Goal: Information Seeking & Learning: Check status

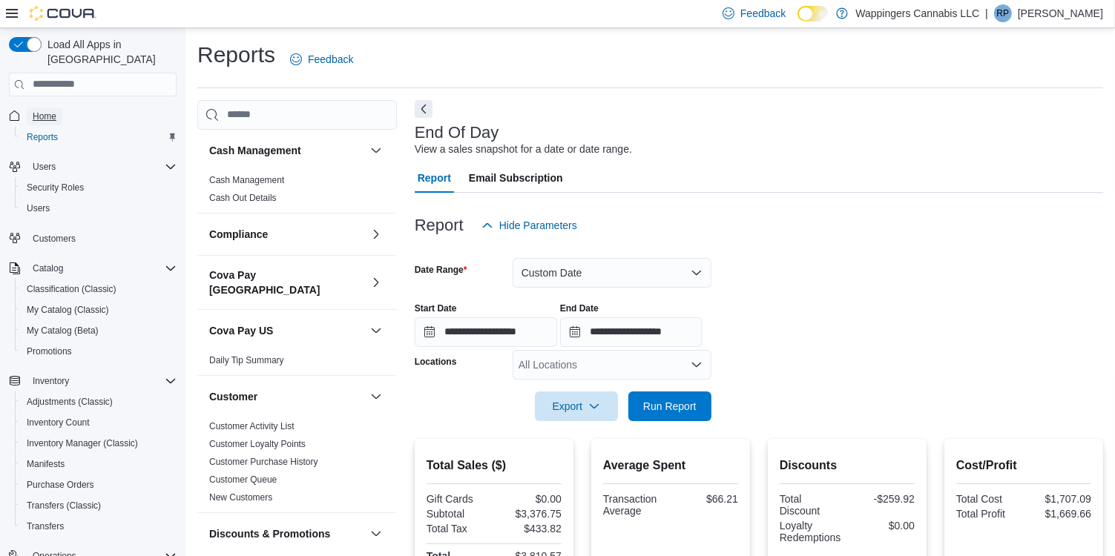
click at [50, 111] on span "Home" at bounding box center [45, 117] width 24 height 12
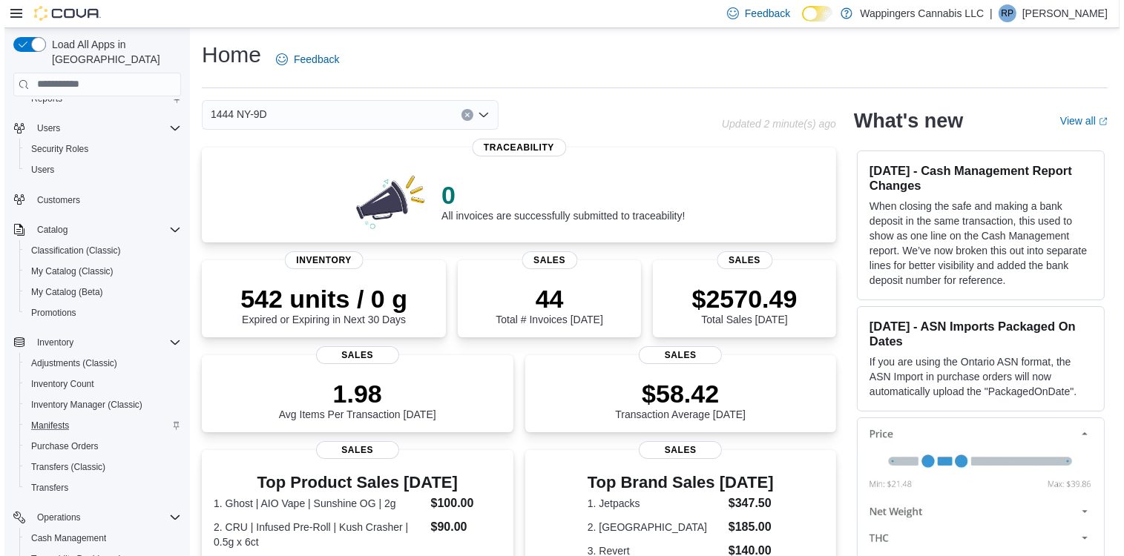
scroll to position [59, 0]
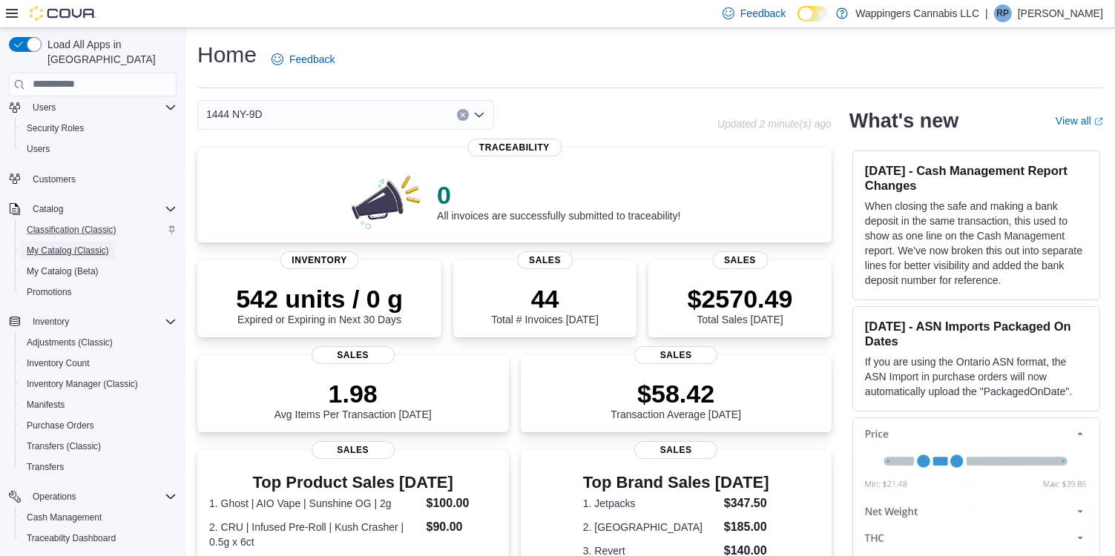
drag, startPoint x: 57, startPoint y: 237, endPoint x: 133, endPoint y: 210, distance: 81.2
click at [57, 245] on span "My Catalog (Classic)" at bounding box center [68, 251] width 82 height 12
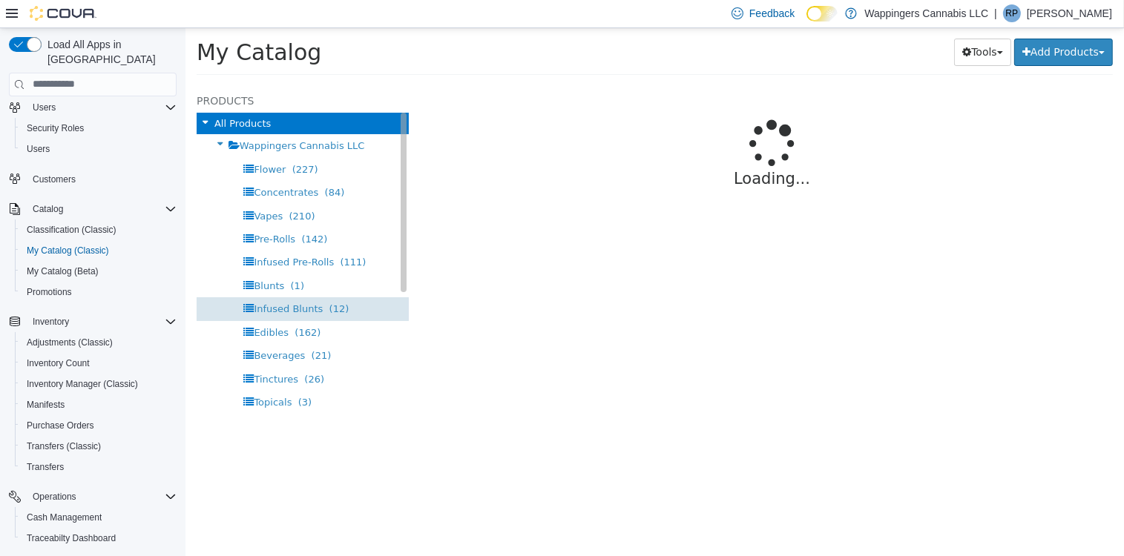
select select "**********"
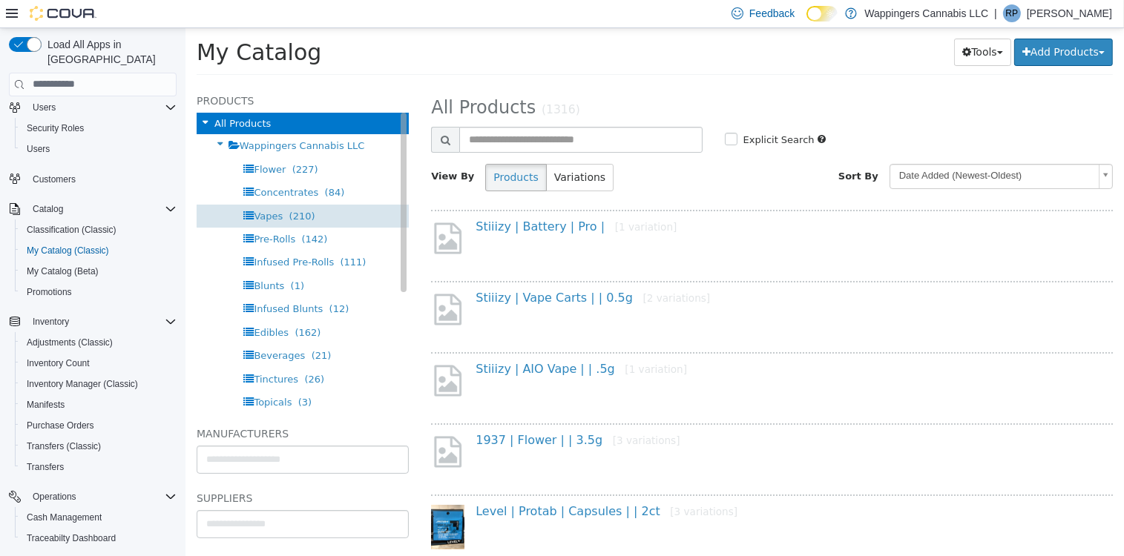
click at [293, 218] on span "(210)" at bounding box center [301, 215] width 26 height 11
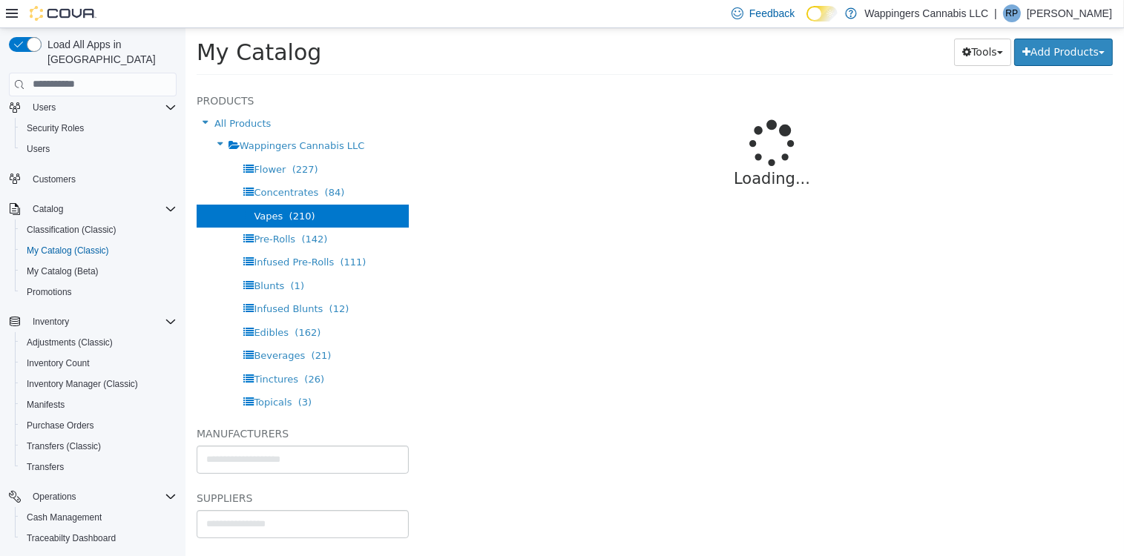
select select "**********"
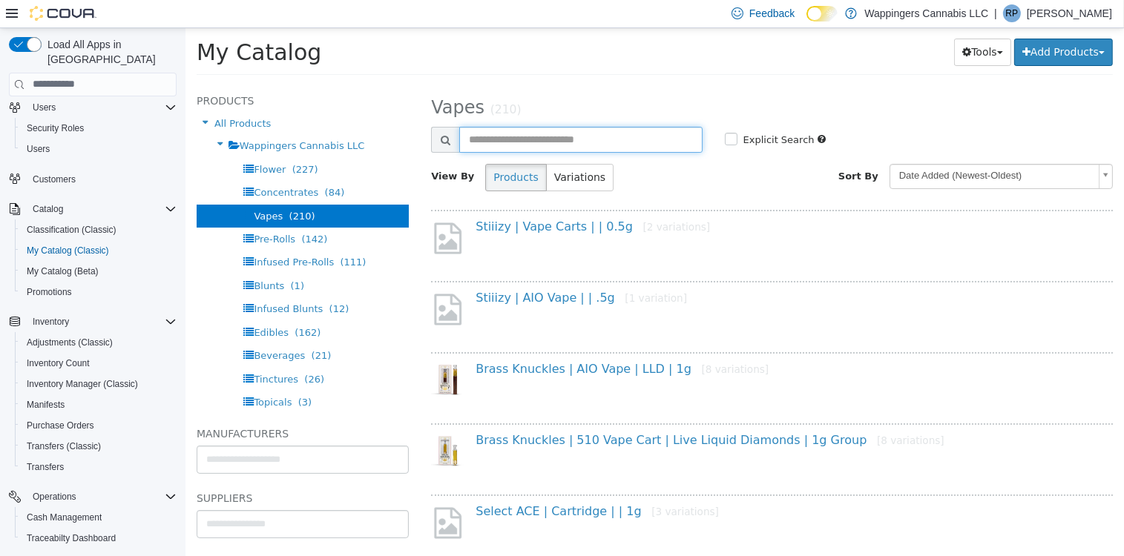
drag, startPoint x: 524, startPoint y: 143, endPoint x: 516, endPoint y: 140, distance: 8.0
click at [523, 143] on input "text" at bounding box center [579, 139] width 243 height 26
type input "*****"
select select "**********"
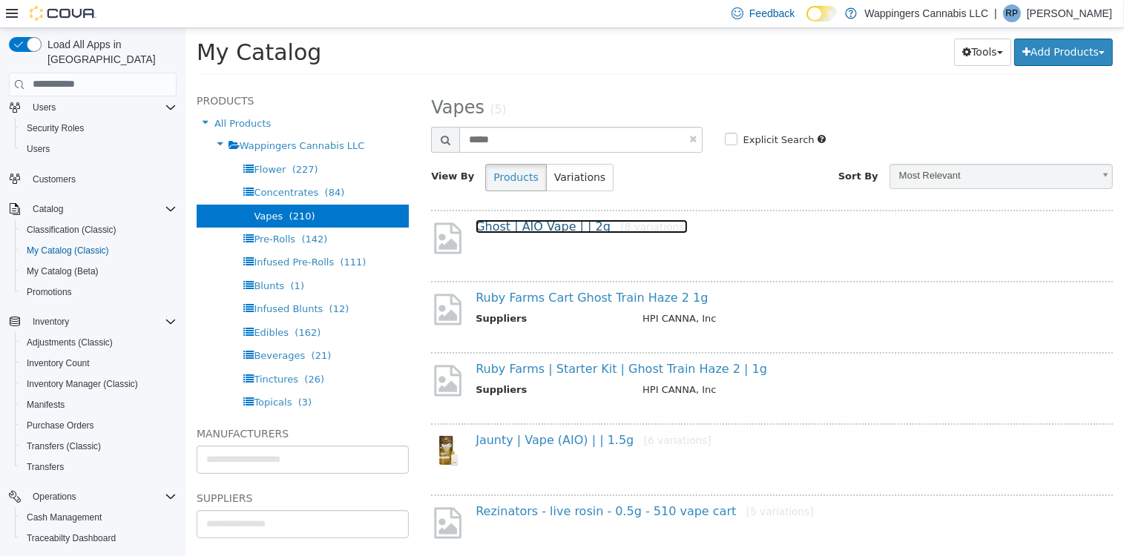
click at [558, 225] on link "Ghost | AIO Vape | | 2g [8 variations]" at bounding box center [581, 226] width 212 height 14
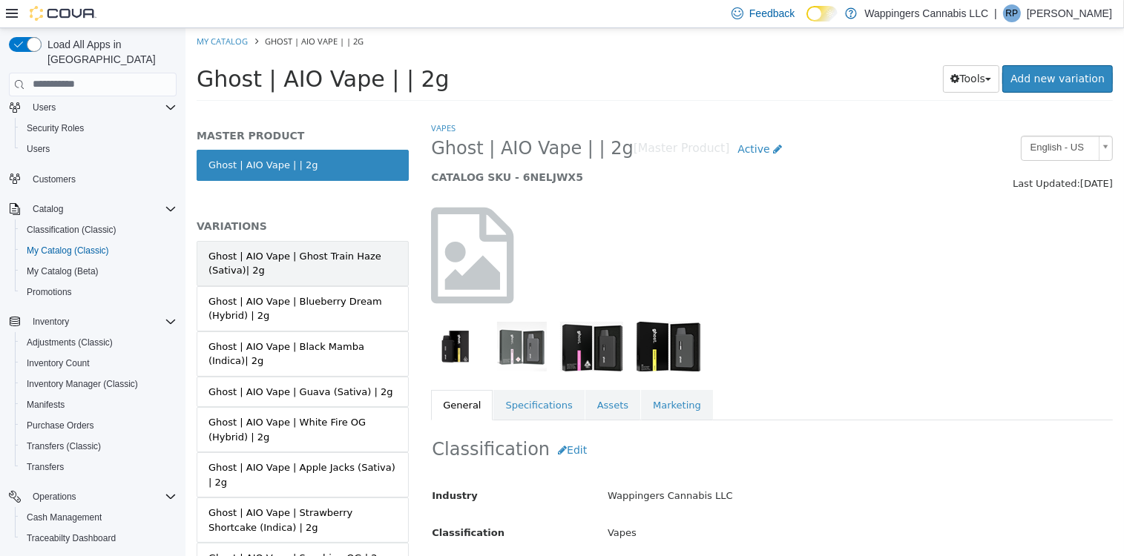
click at [357, 260] on div "Ghost | AIO Vape | Ghost Train Haze (Sativa)| 2g" at bounding box center [302, 262] width 188 height 29
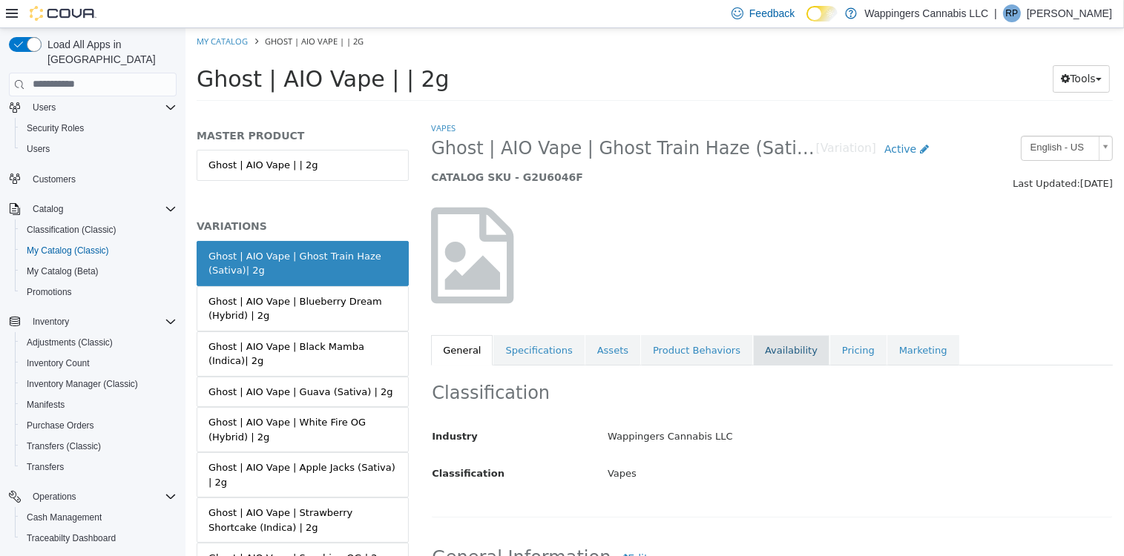
click at [774, 355] on link "Availability" at bounding box center [790, 349] width 76 height 31
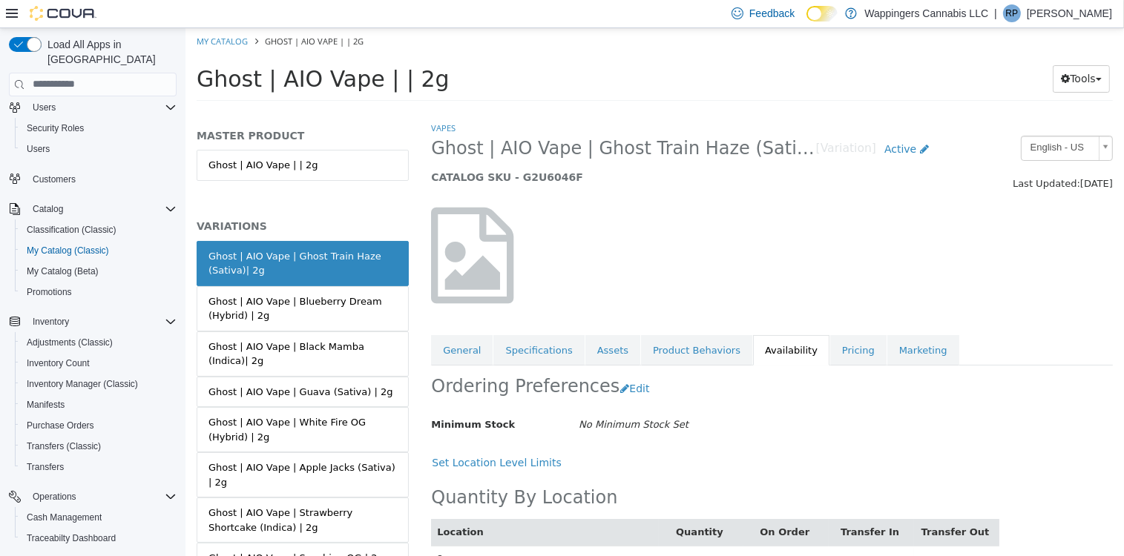
scroll to position [30, 0]
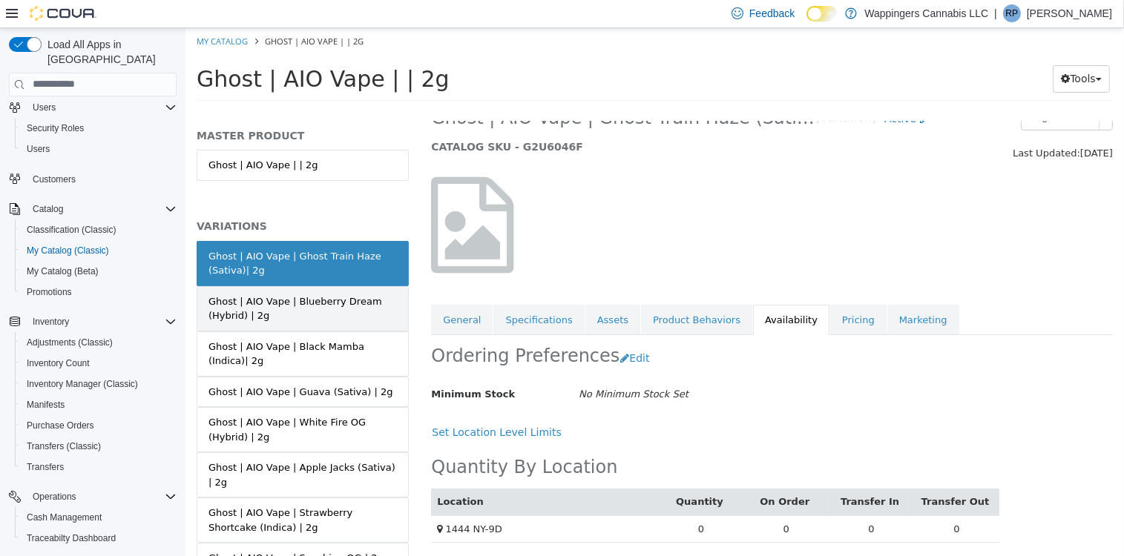
click at [346, 303] on div "Ghost | AIO Vape | Blueberry Dream (Hybrid) | 2g" at bounding box center [302, 308] width 188 height 29
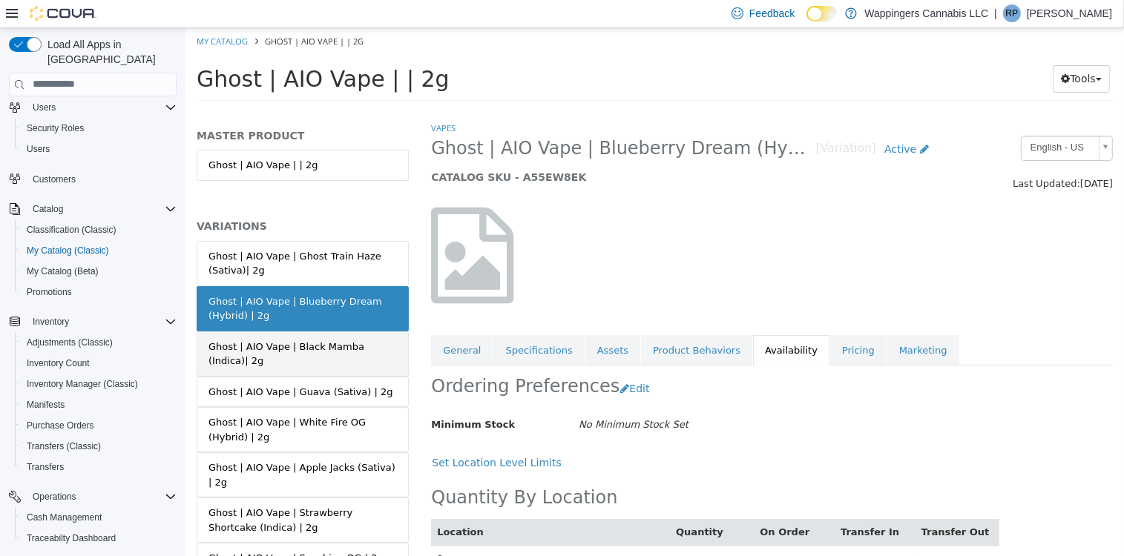
click at [309, 343] on div "Ghost | AIO Vape | Black Mamba (Indica)| 2g" at bounding box center [302, 353] width 188 height 29
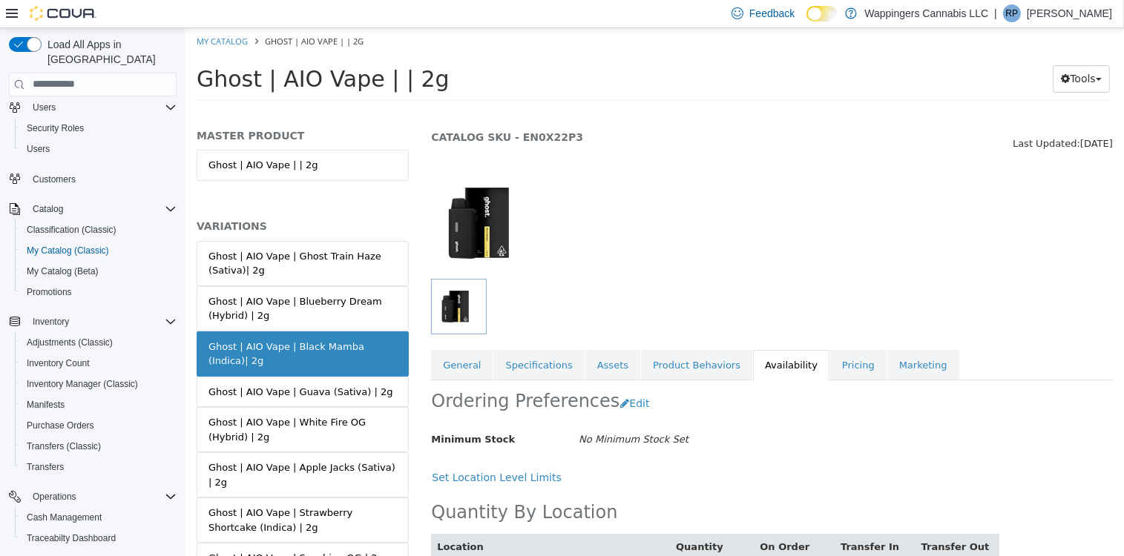
scroll to position [86, 0]
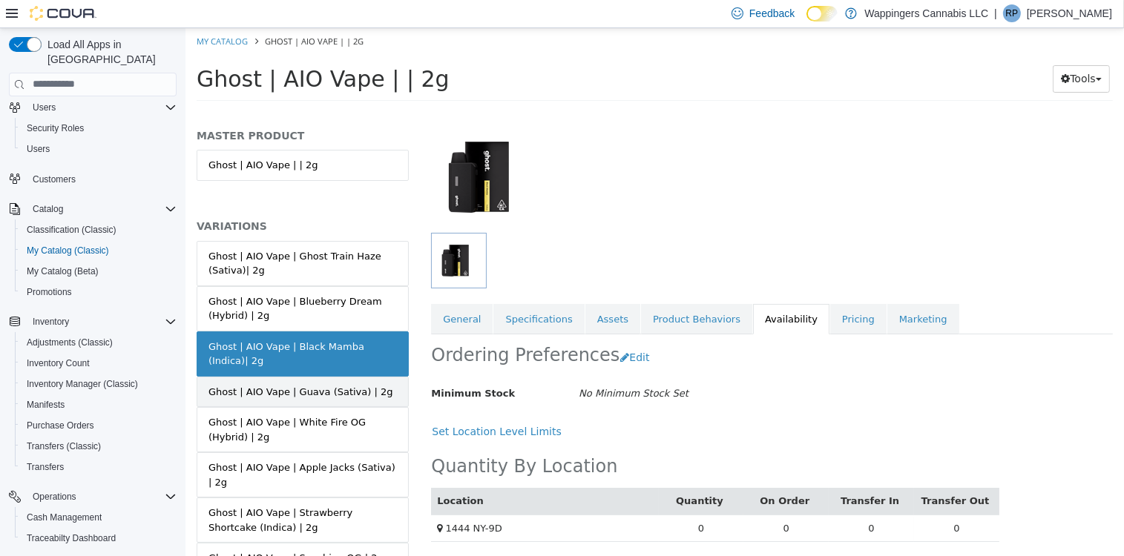
click at [309, 388] on div "Ghost | AIO Vape | Guava (Sativa) | 2g" at bounding box center [300, 391] width 185 height 15
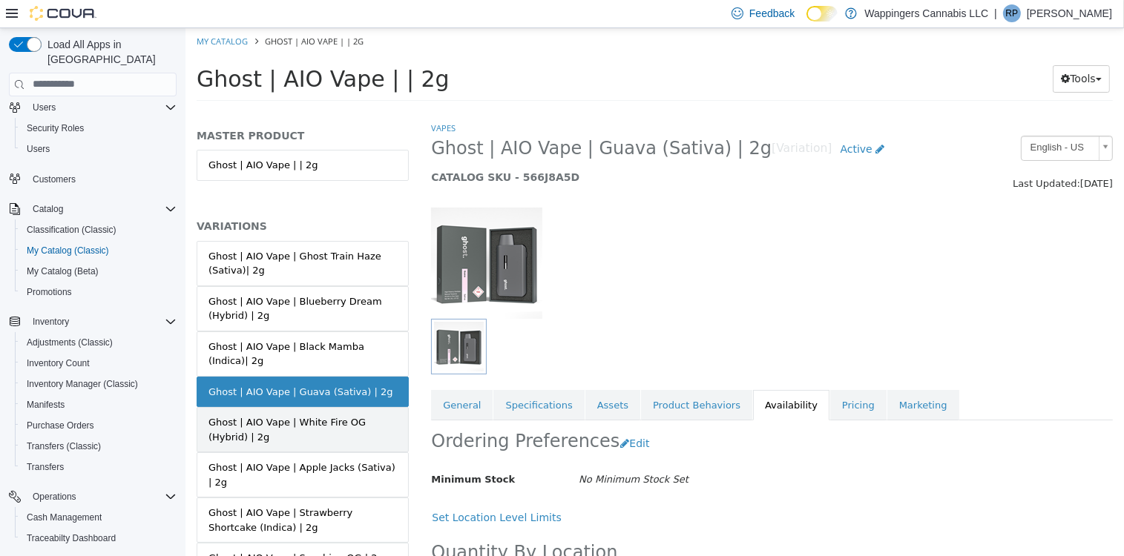
click at [281, 417] on div "Ghost | AIO Vape | White Fire OG (Hybrid) | 2g" at bounding box center [302, 429] width 188 height 29
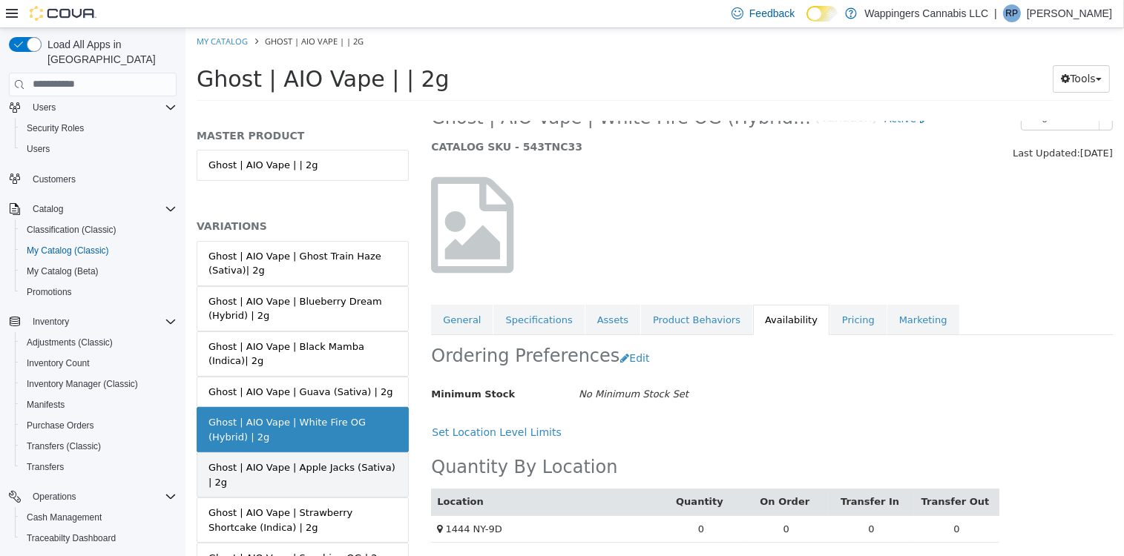
click at [346, 471] on div "Ghost | AIO Vape | Apple Jacks (Sativa) | 2g" at bounding box center [302, 474] width 188 height 29
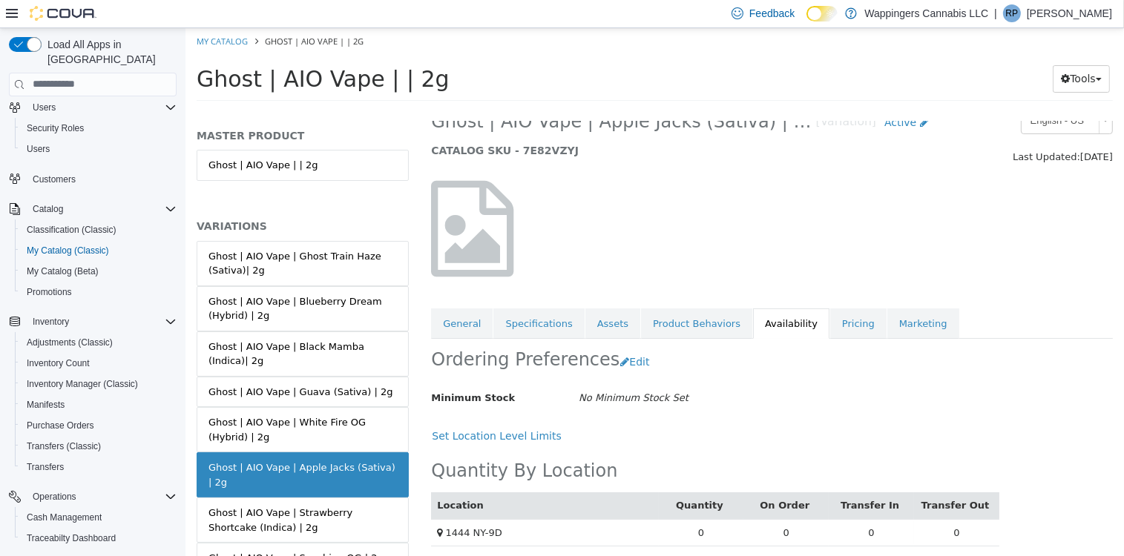
scroll to position [30, 0]
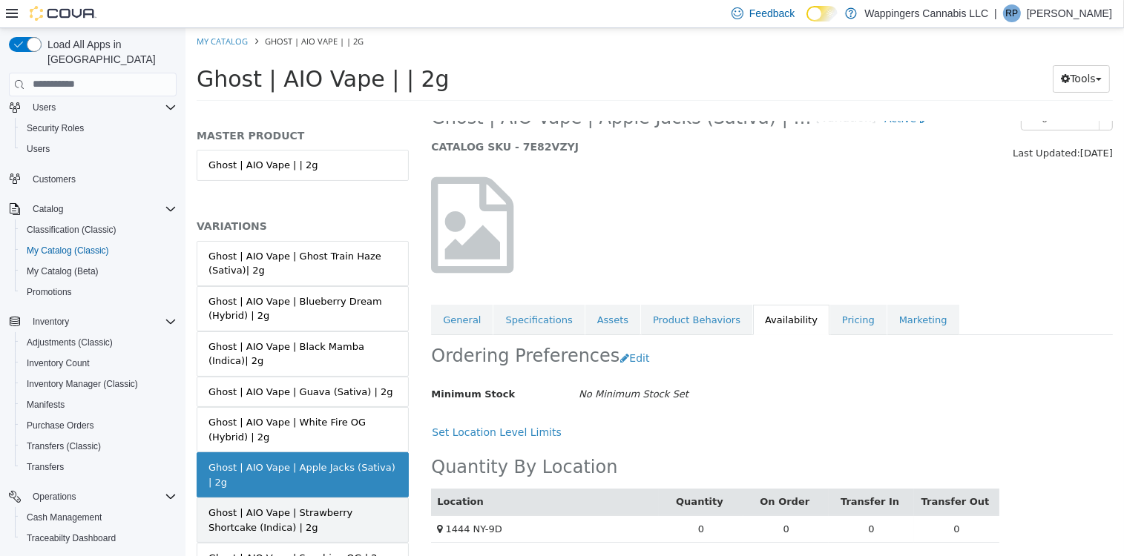
click at [323, 509] on div "Ghost | AIO Vape | Strawberry Shortcake (Indica) | 2g" at bounding box center [302, 519] width 188 height 29
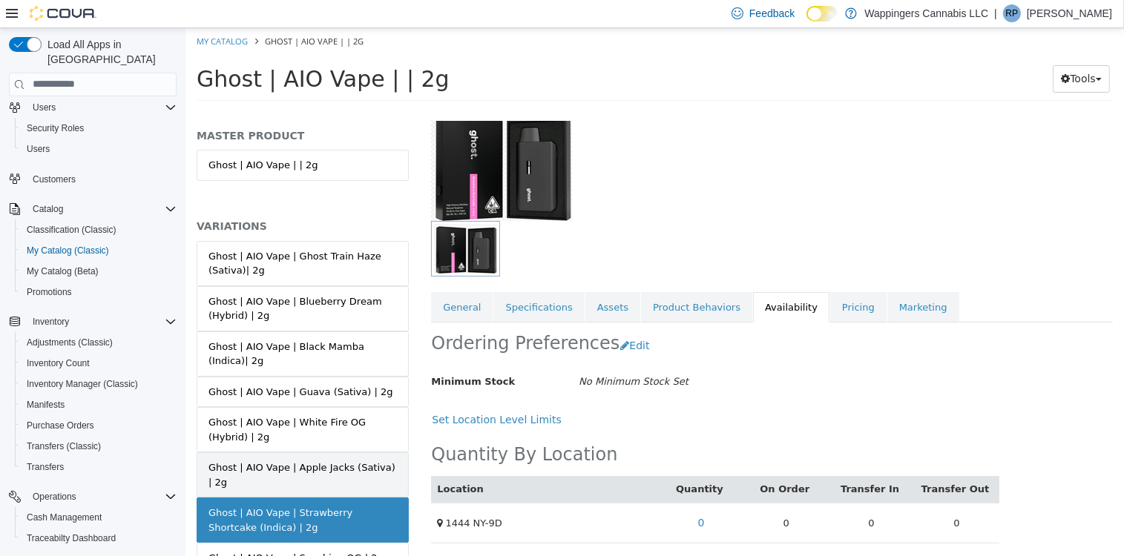
scroll to position [65, 0]
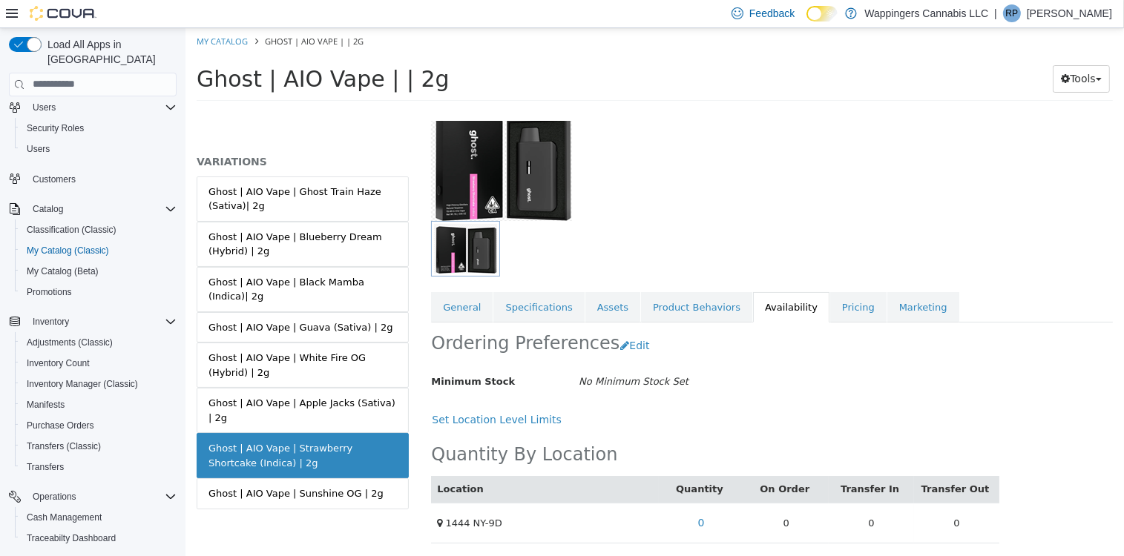
drag, startPoint x: 286, startPoint y: 496, endPoint x: 385, endPoint y: 454, distance: 107.3
click at [287, 496] on div "Ghost | AIO Vape | Sunshine OG | 2g" at bounding box center [295, 493] width 175 height 15
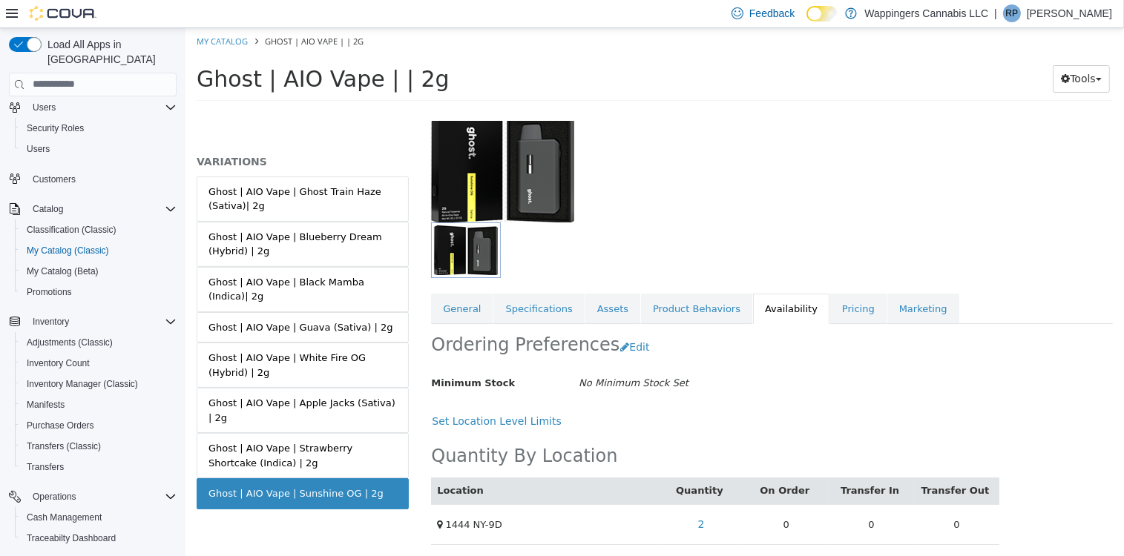
scroll to position [98, 0]
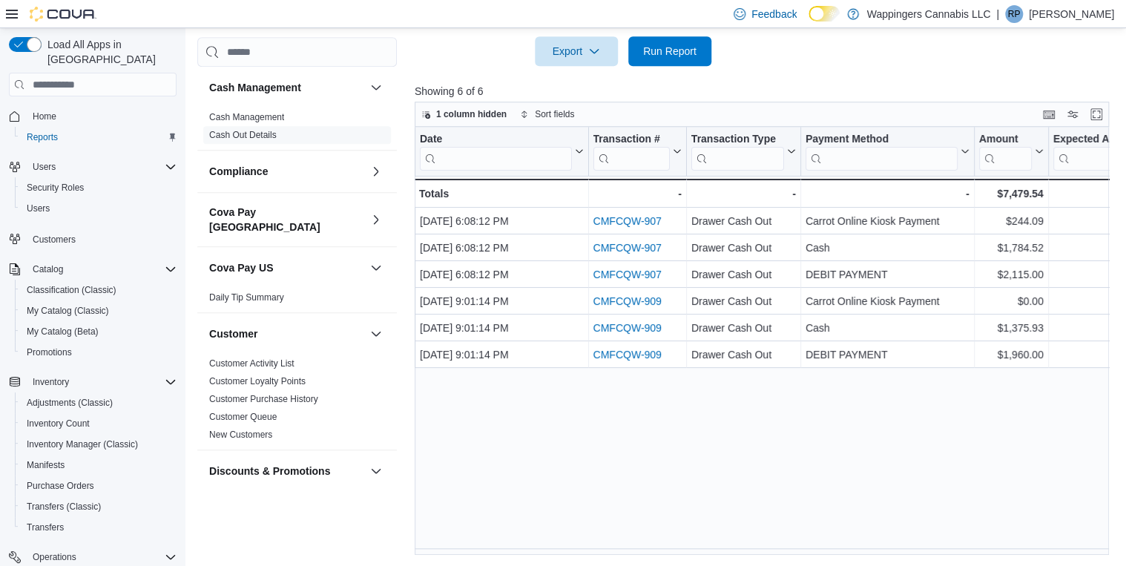
scroll to position [0, 157]
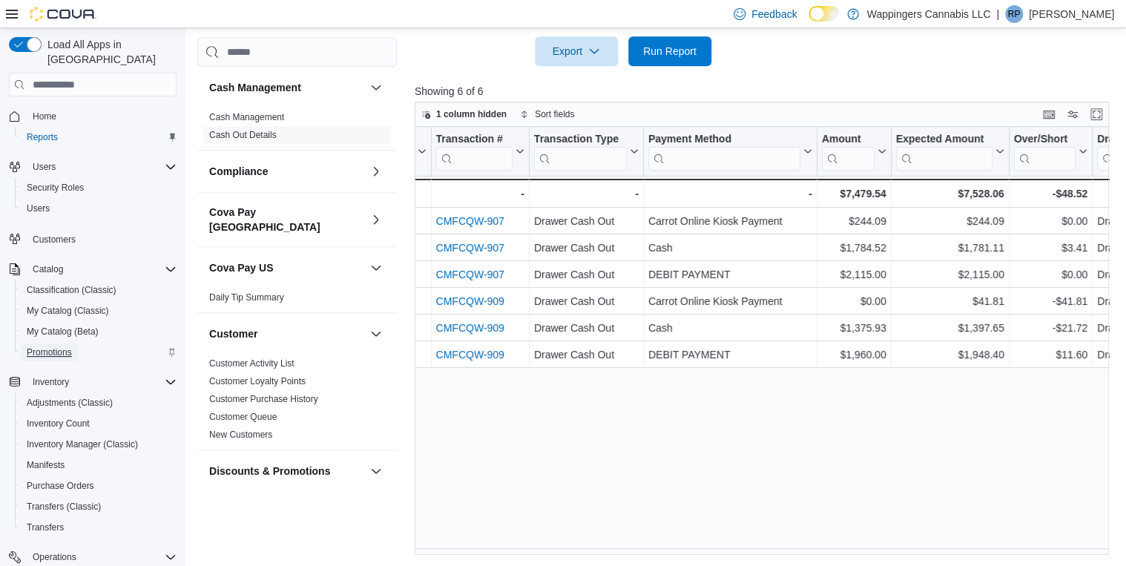
click at [49, 346] on span "Promotions" at bounding box center [49, 352] width 45 height 12
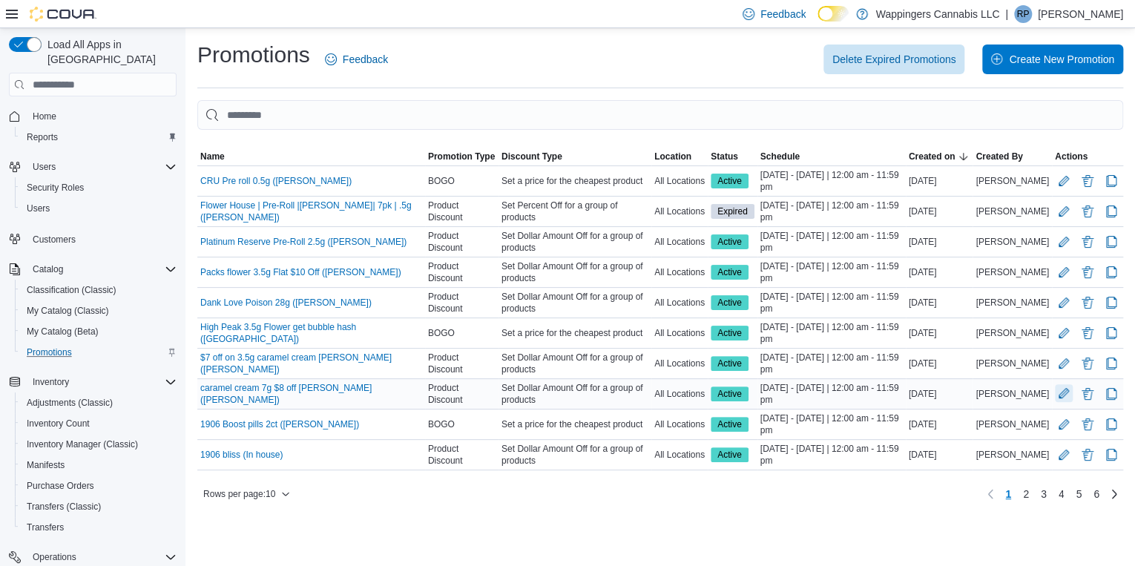
click at [1062, 394] on button "Edit Promotion" at bounding box center [1064, 393] width 18 height 18
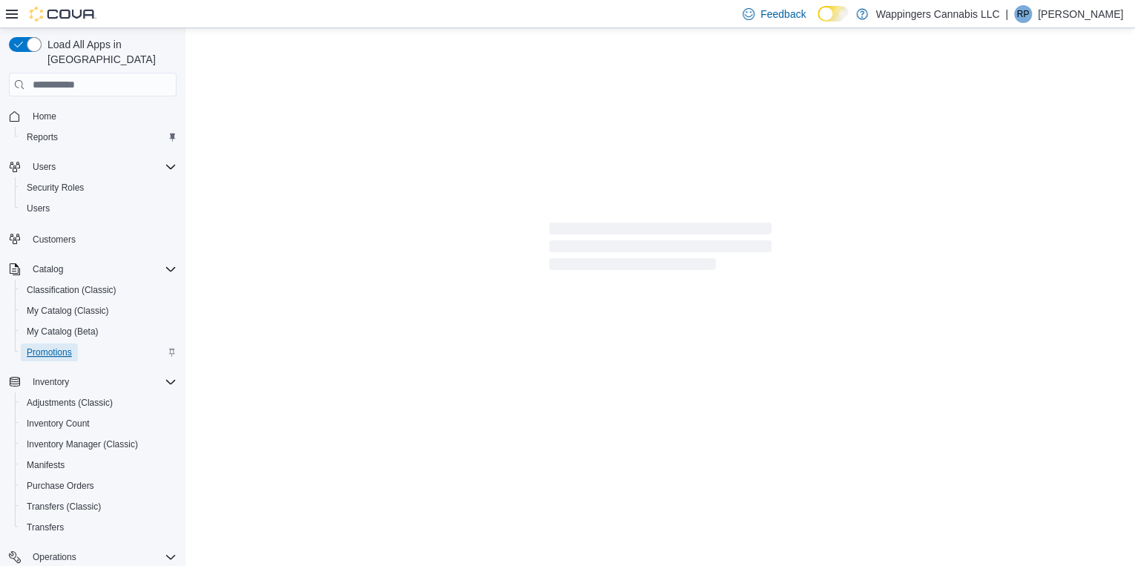
click at [48, 346] on span "Promotions" at bounding box center [49, 352] width 45 height 12
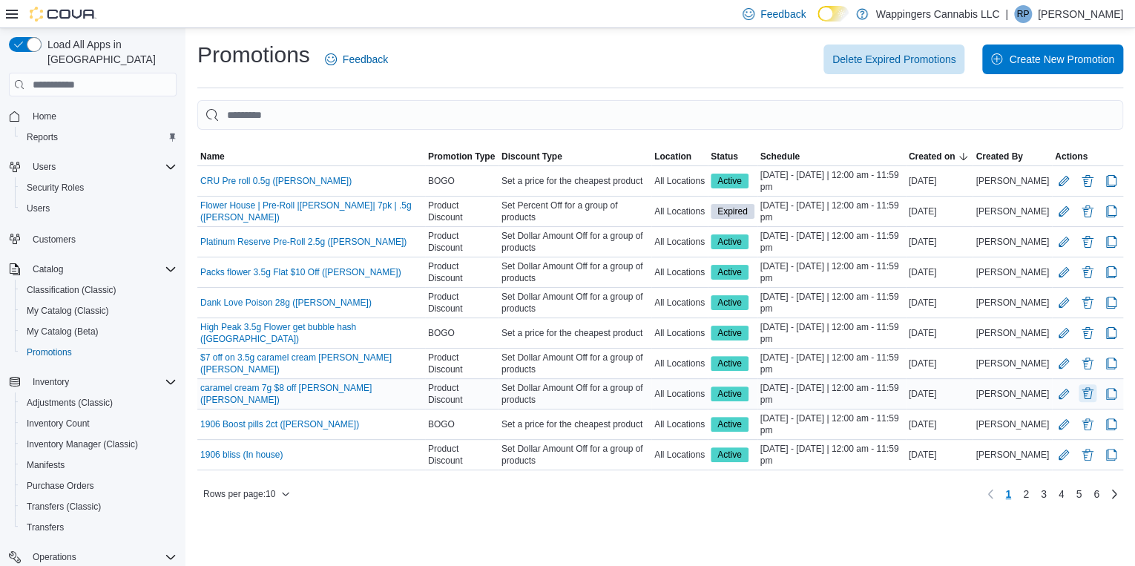
click at [1086, 393] on button "Delete Promotion" at bounding box center [1087, 393] width 18 height 18
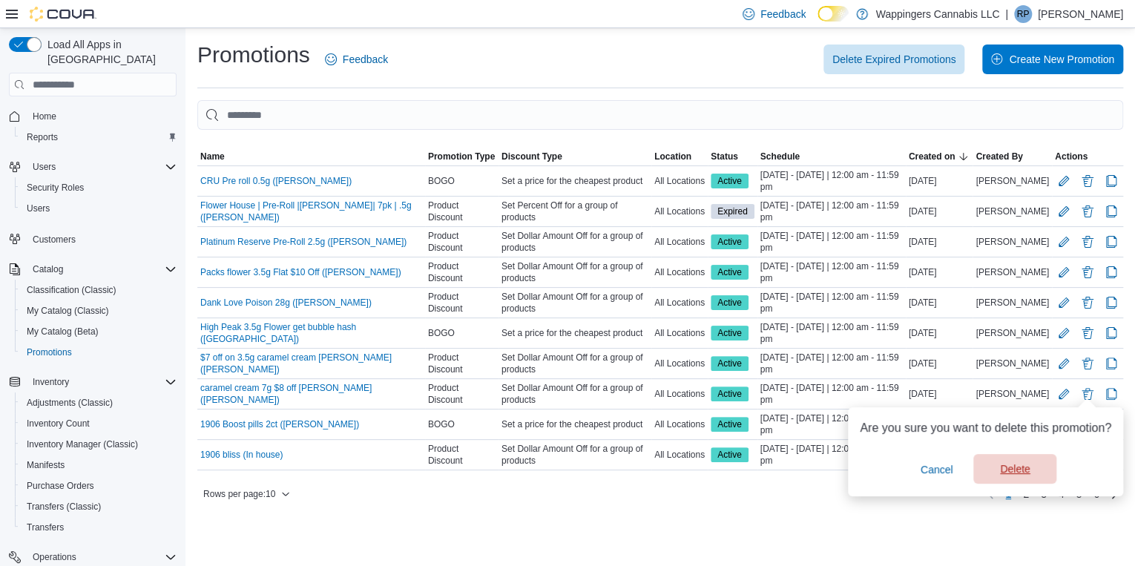
click at [1015, 472] on span "Delete" at bounding box center [1015, 468] width 30 height 15
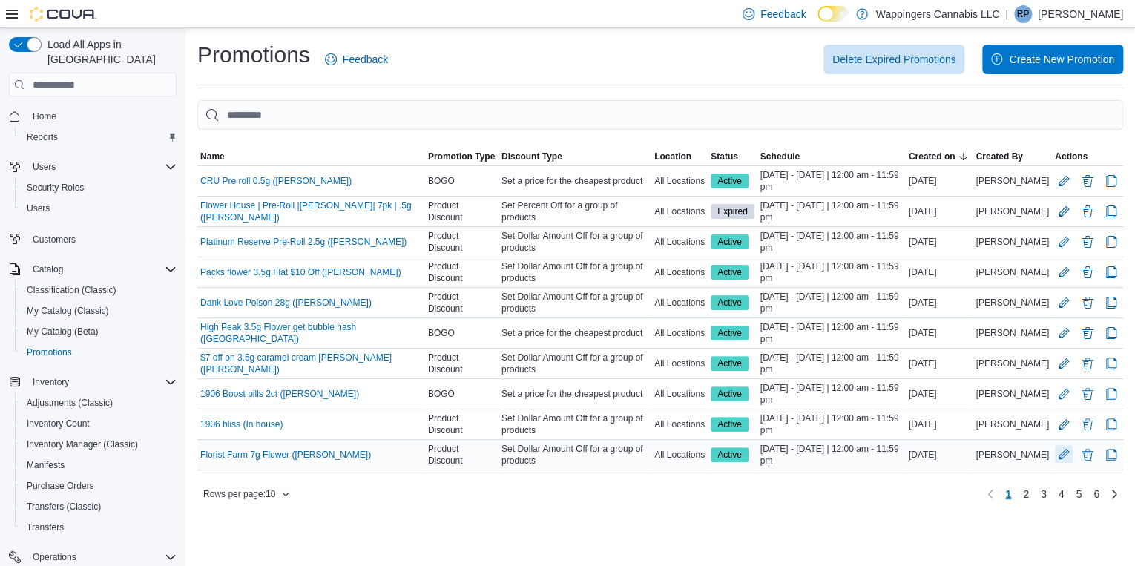
click at [1061, 454] on button "Edit Promotion" at bounding box center [1064, 454] width 18 height 18
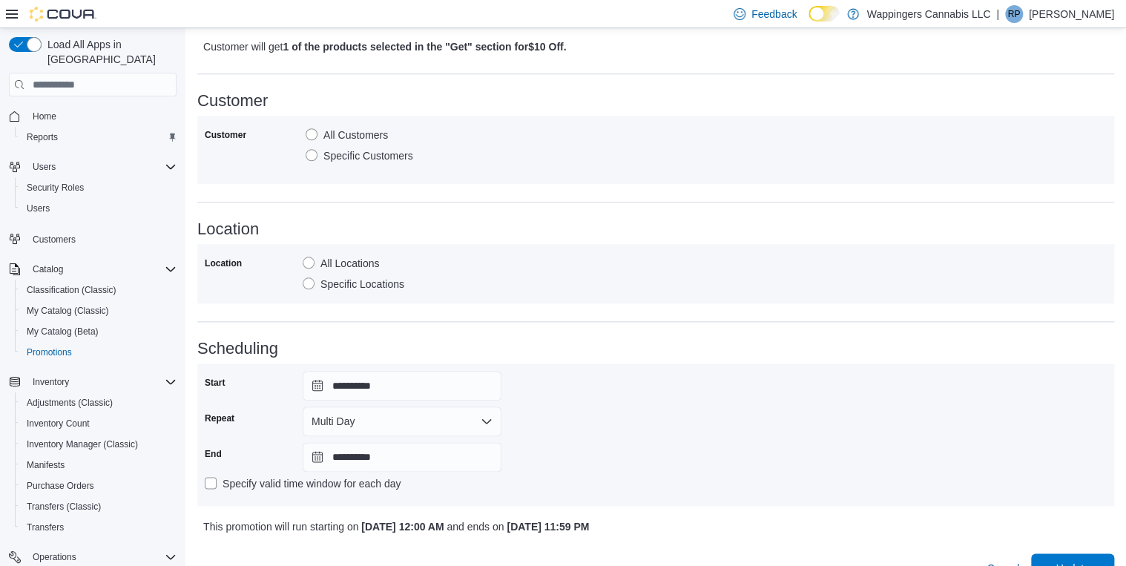
scroll to position [650, 0]
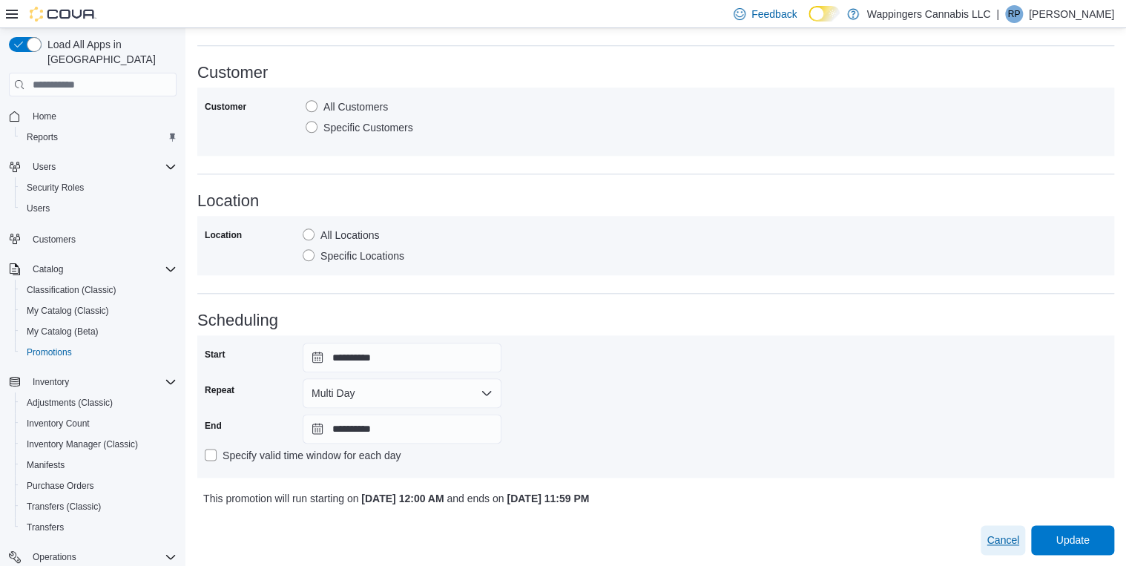
click at [1018, 538] on span "Cancel" at bounding box center [1002, 539] width 33 height 15
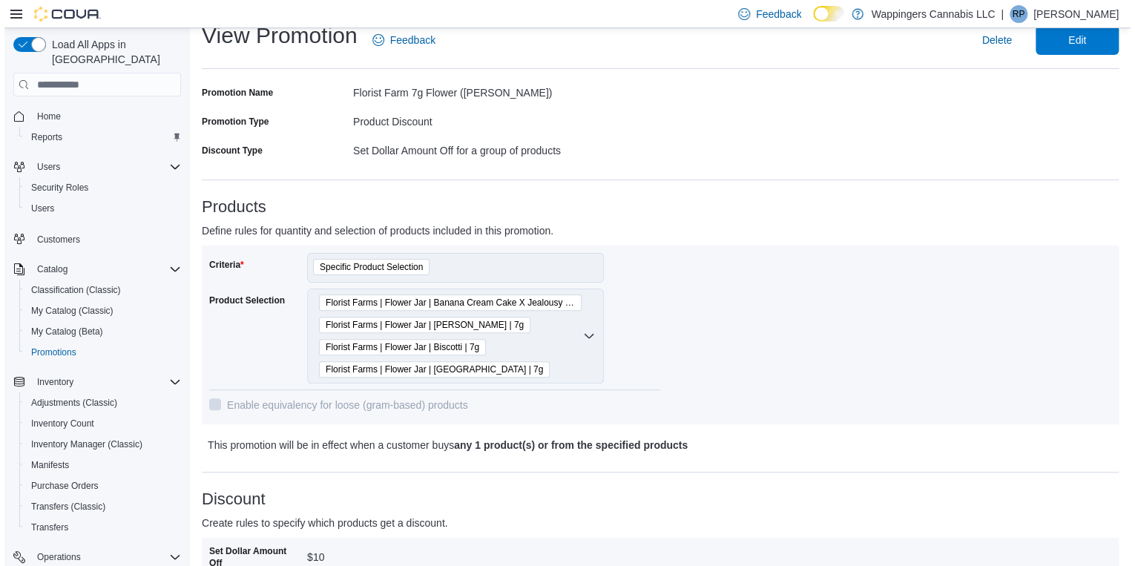
scroll to position [0, 0]
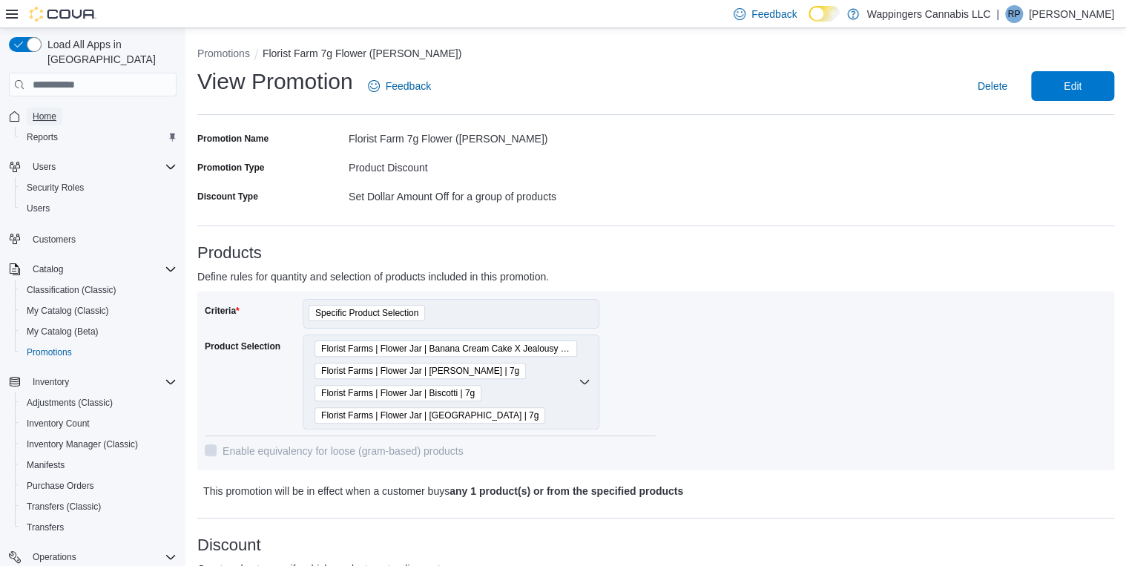
click at [39, 111] on span "Home" at bounding box center [45, 117] width 24 height 12
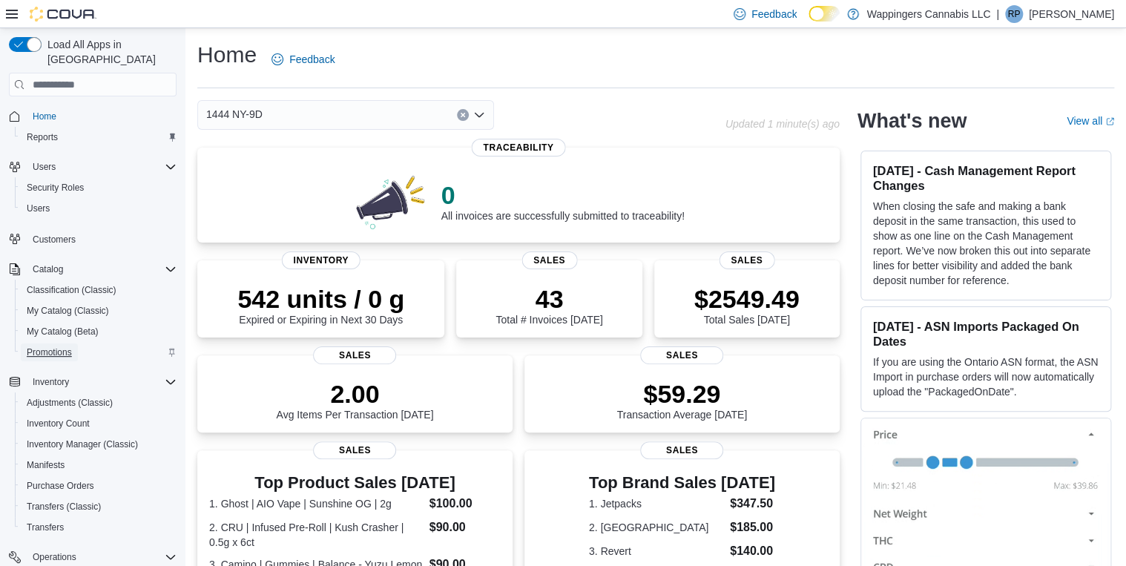
click at [53, 346] on span "Promotions" at bounding box center [49, 352] width 45 height 12
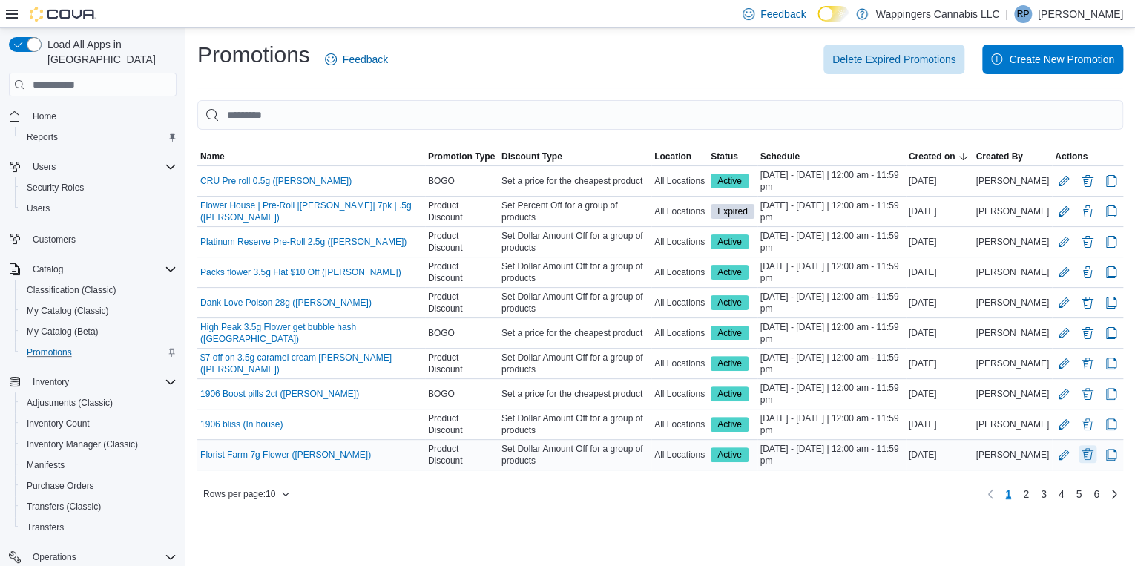
click at [1084, 454] on button "Delete Promotion" at bounding box center [1087, 454] width 18 height 18
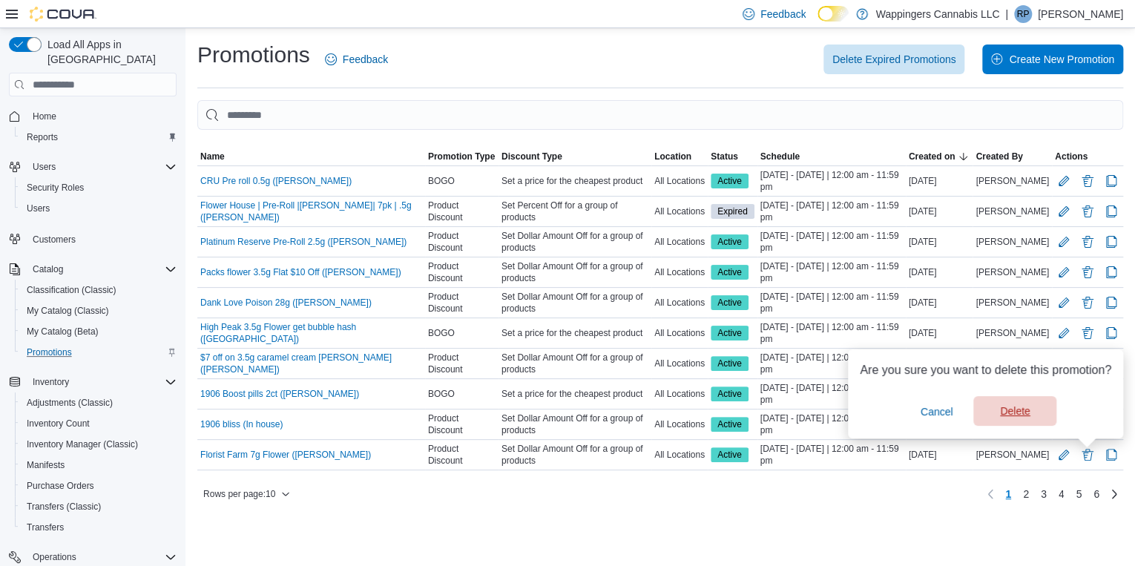
click at [1033, 415] on span "Delete" at bounding box center [1014, 411] width 65 height 30
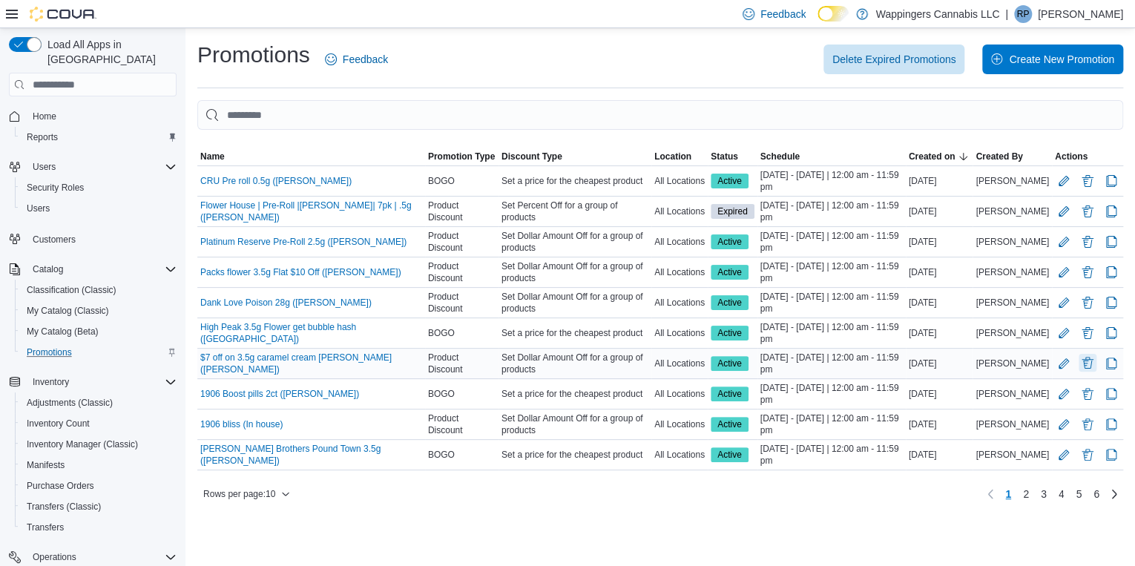
click at [1092, 361] on button "Delete Promotion" at bounding box center [1087, 363] width 18 height 18
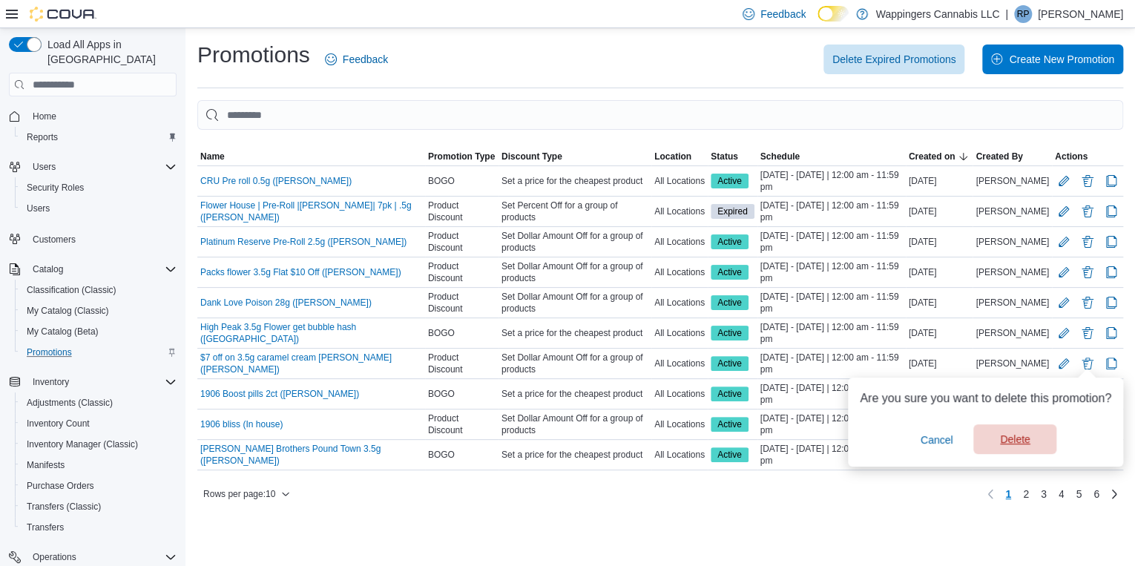
click at [1034, 434] on span "Delete" at bounding box center [1014, 439] width 65 height 30
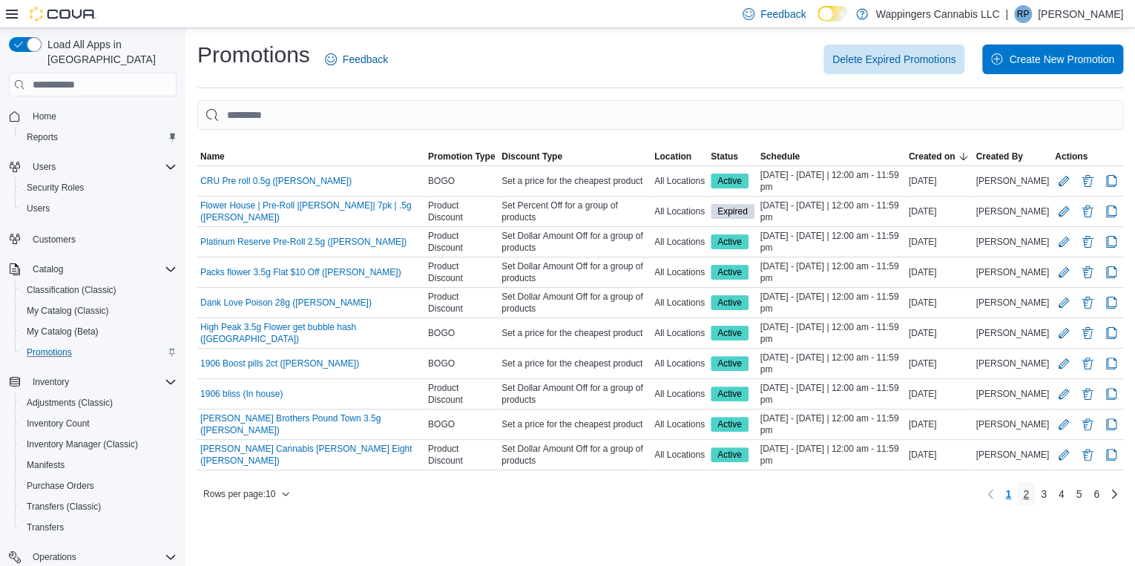
click at [1023, 490] on span "2" at bounding box center [1026, 494] width 6 height 15
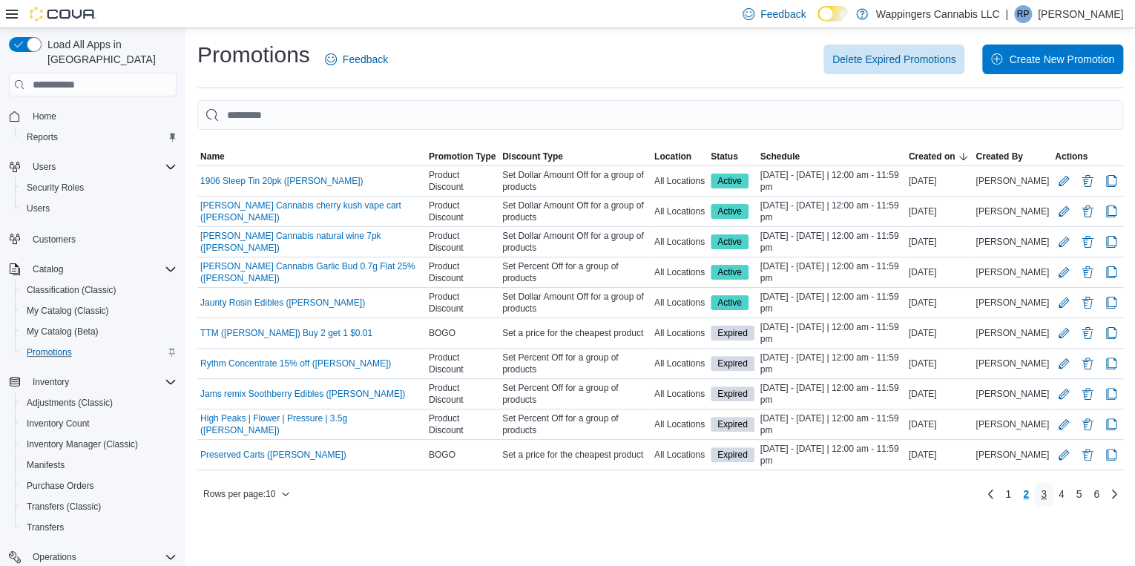
click at [1045, 495] on span "3" at bounding box center [1044, 494] width 6 height 15
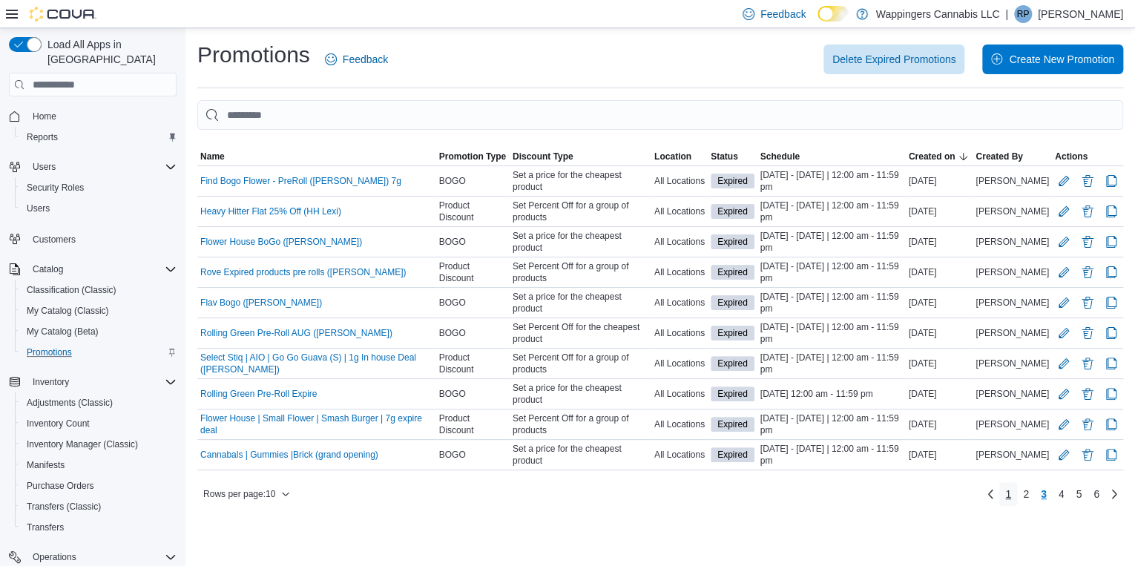
click at [1009, 487] on span "1" at bounding box center [1008, 494] width 6 height 15
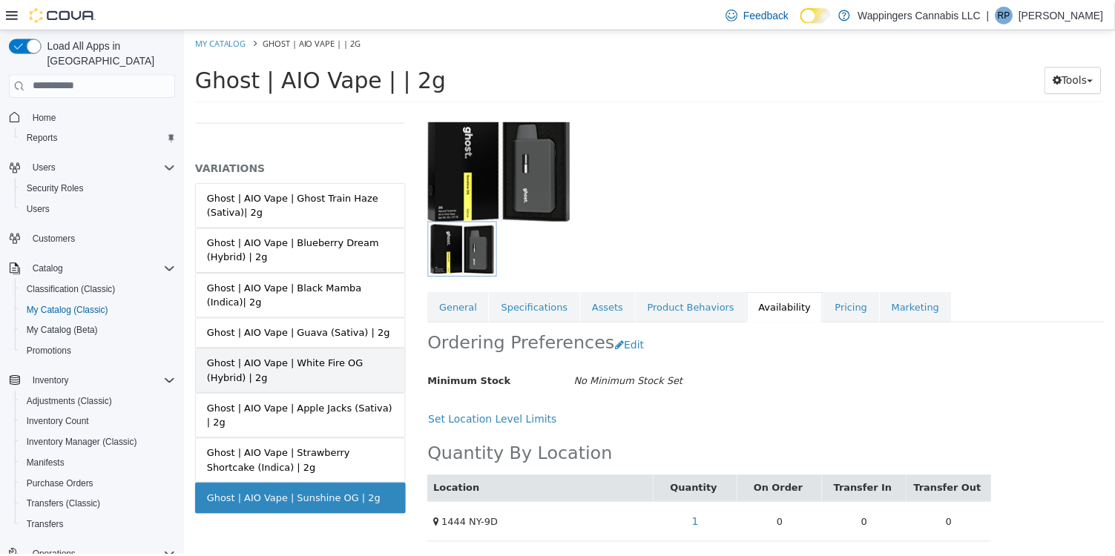
scroll to position [65, 0]
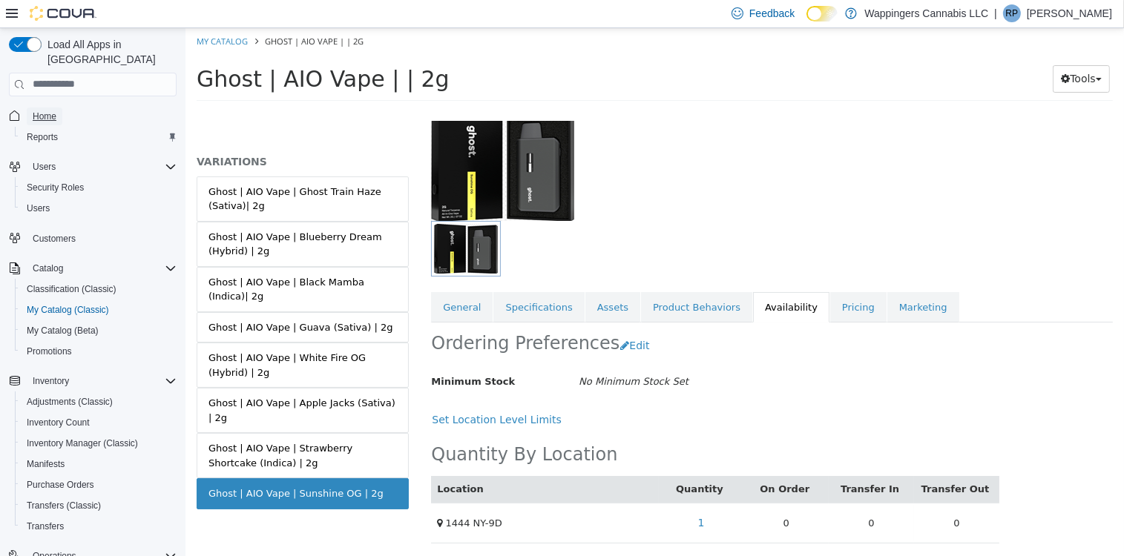
drag, startPoint x: 35, startPoint y: 99, endPoint x: 68, endPoint y: 99, distance: 33.4
click at [35, 111] on span "Home" at bounding box center [45, 117] width 24 height 12
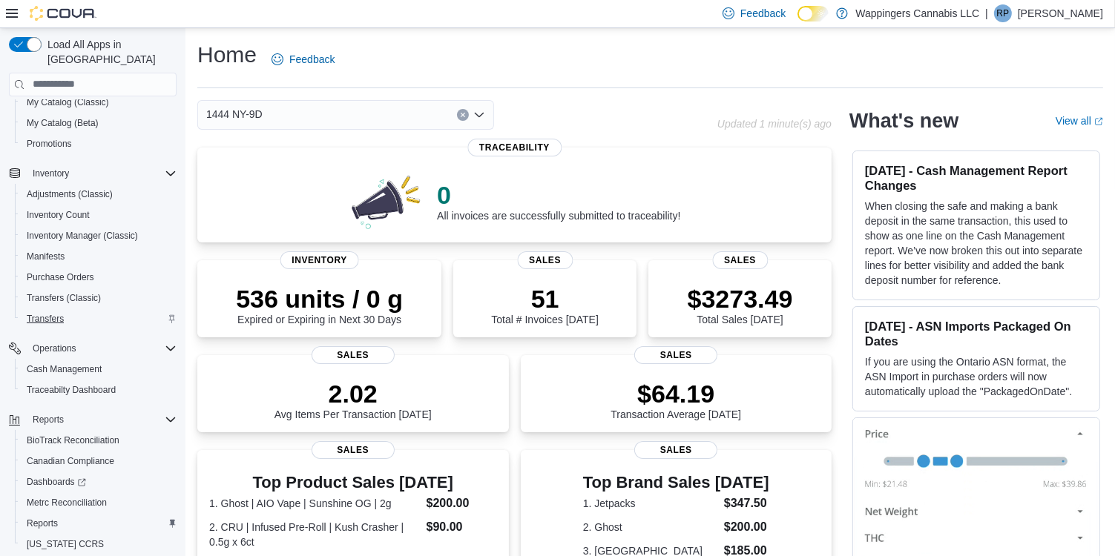
scroll to position [237, 0]
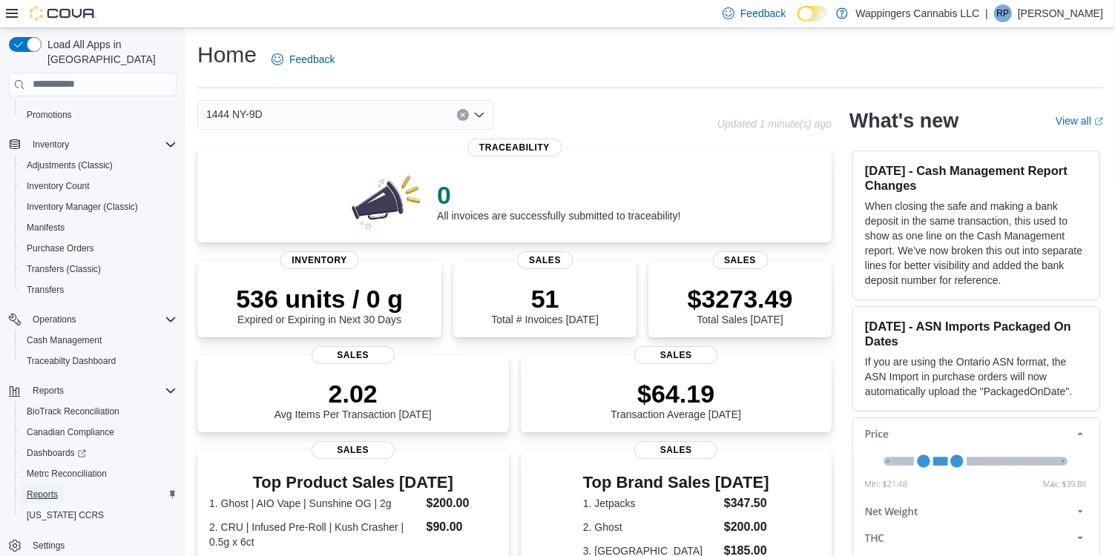
click at [42, 489] on span "Reports" at bounding box center [42, 495] width 31 height 12
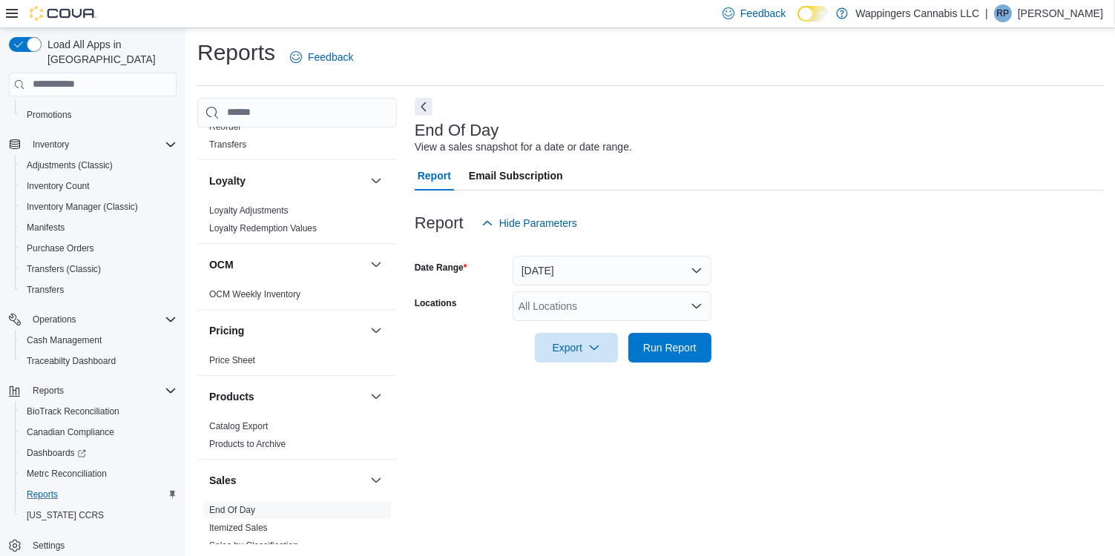
scroll to position [831, 0]
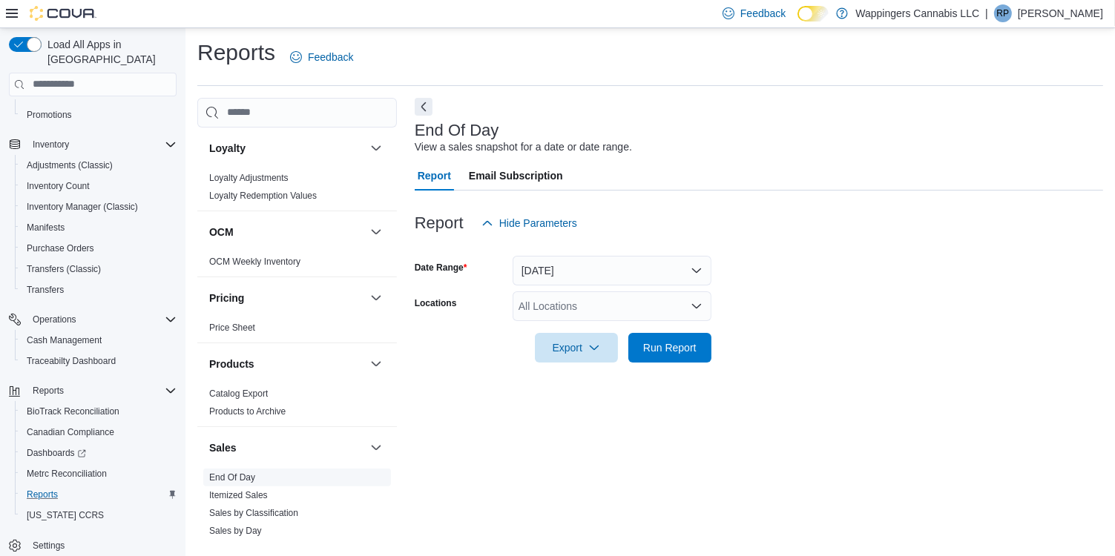
click at [248, 472] on link "End Of Day" at bounding box center [232, 477] width 46 height 10
click at [682, 272] on button "Today" at bounding box center [611, 271] width 199 height 30
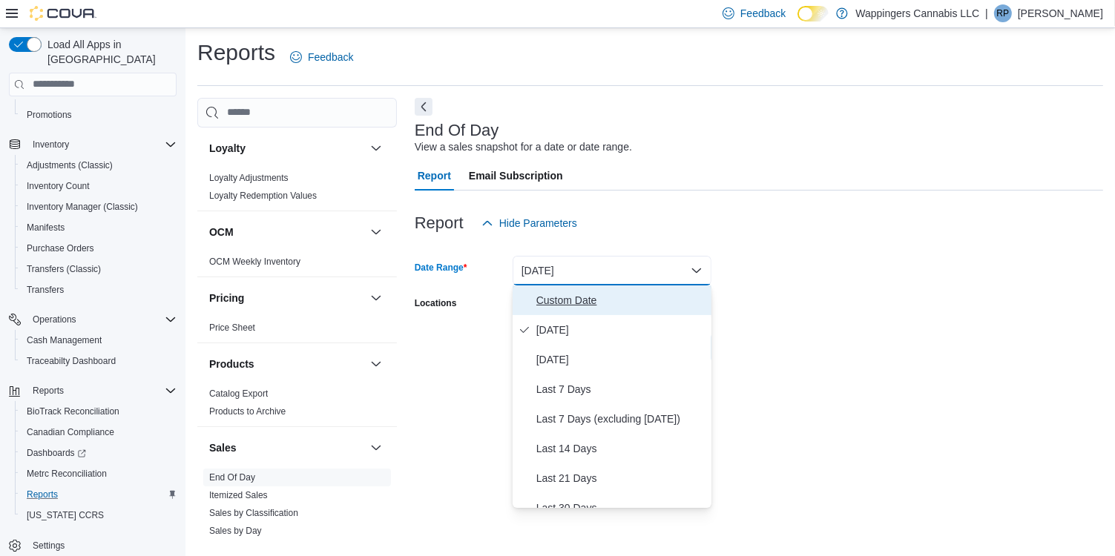
click at [573, 297] on span "Custom Date" at bounding box center [620, 300] width 169 height 18
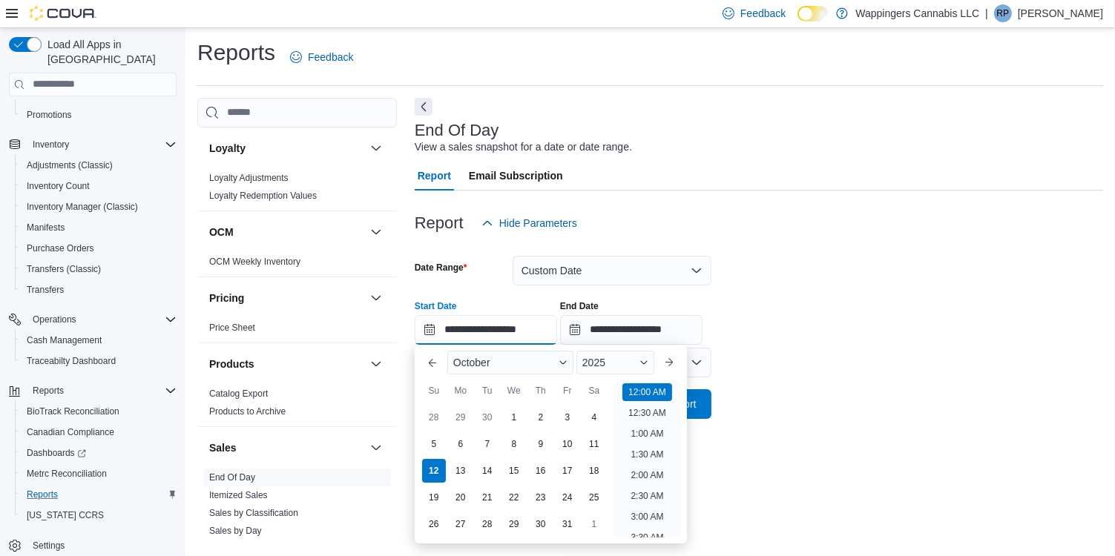
click at [429, 329] on input "**********" at bounding box center [486, 330] width 142 height 30
click at [452, 447] on div "6" at bounding box center [460, 444] width 26 height 26
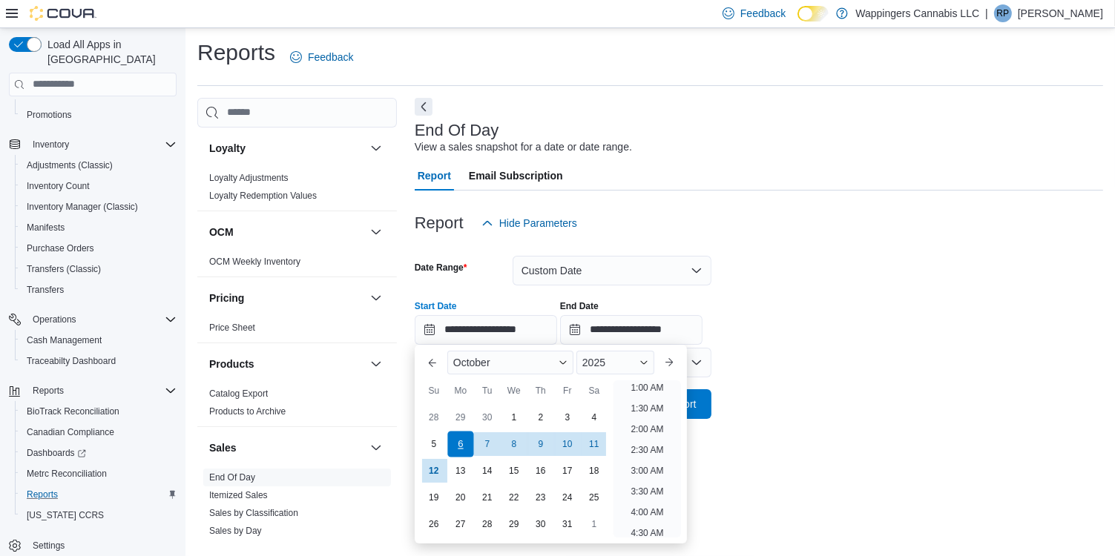
scroll to position [3, 0]
click at [593, 442] on div "11" at bounding box center [594, 444] width 26 height 26
click at [451, 448] on div "6" at bounding box center [460, 444] width 26 height 26
type input "**********"
click at [578, 330] on input "**********" at bounding box center [631, 330] width 142 height 30
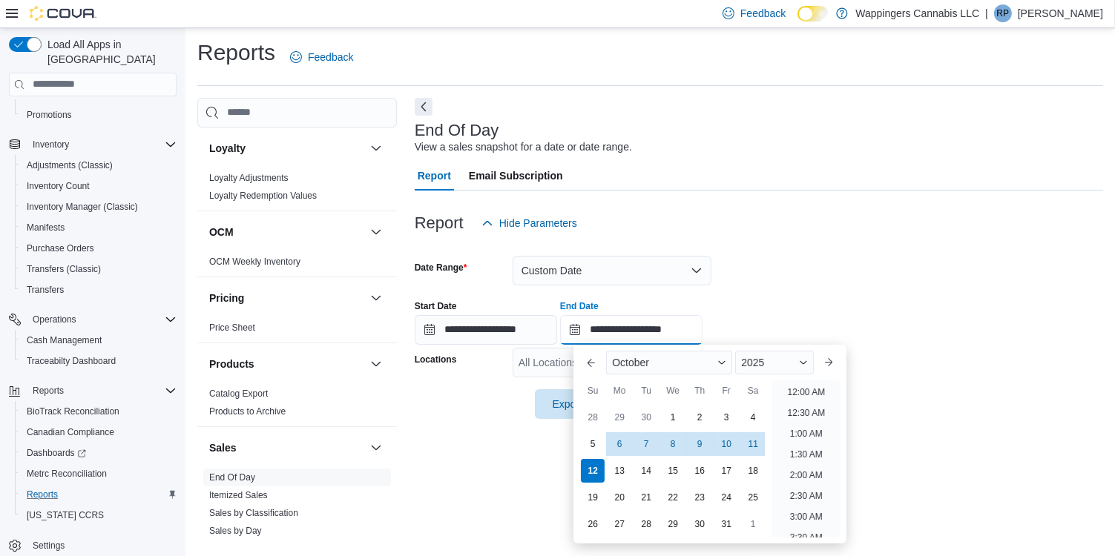
scroll to position [842, 0]
click at [755, 441] on div "11" at bounding box center [753, 444] width 26 height 26
type input "**********"
drag, startPoint x: 755, startPoint y: 441, endPoint x: 895, endPoint y: 337, distance: 174.9
click at [896, 334] on div "**********" at bounding box center [759, 316] width 688 height 56
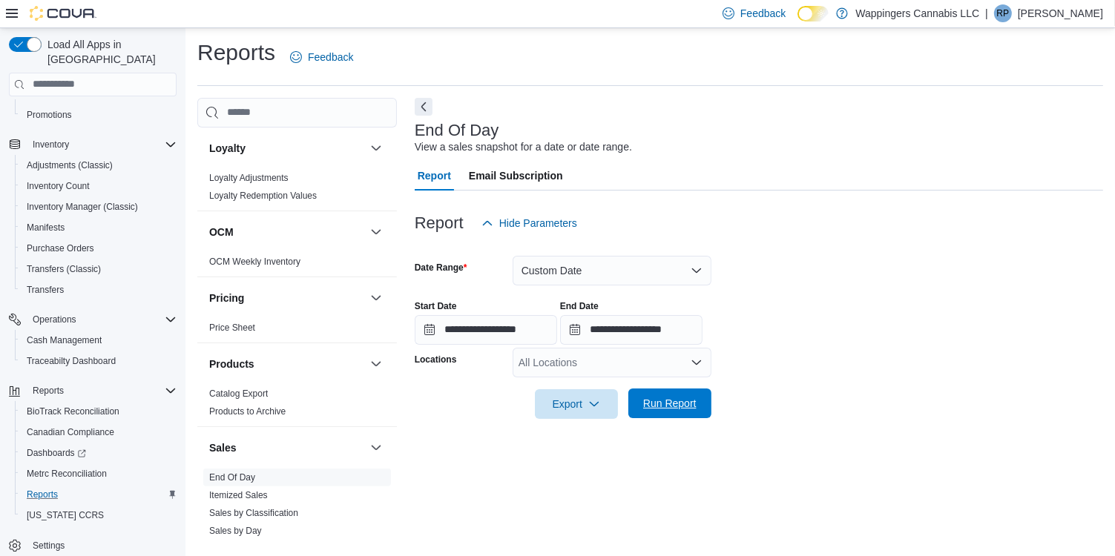
click at [677, 409] on span "Run Report" at bounding box center [669, 403] width 53 height 15
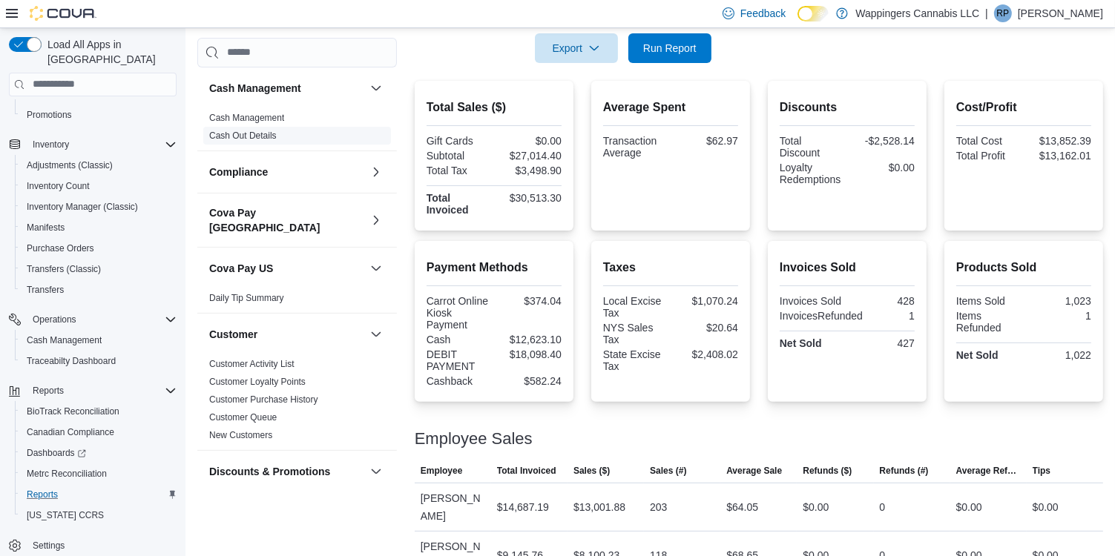
click at [258, 143] on span "Cash Out Details" at bounding box center [297, 135] width 188 height 18
click at [279, 140] on span "Cash Out Details" at bounding box center [297, 135] width 188 height 18
click at [257, 136] on link "Cash Out Details" at bounding box center [242, 135] width 67 height 10
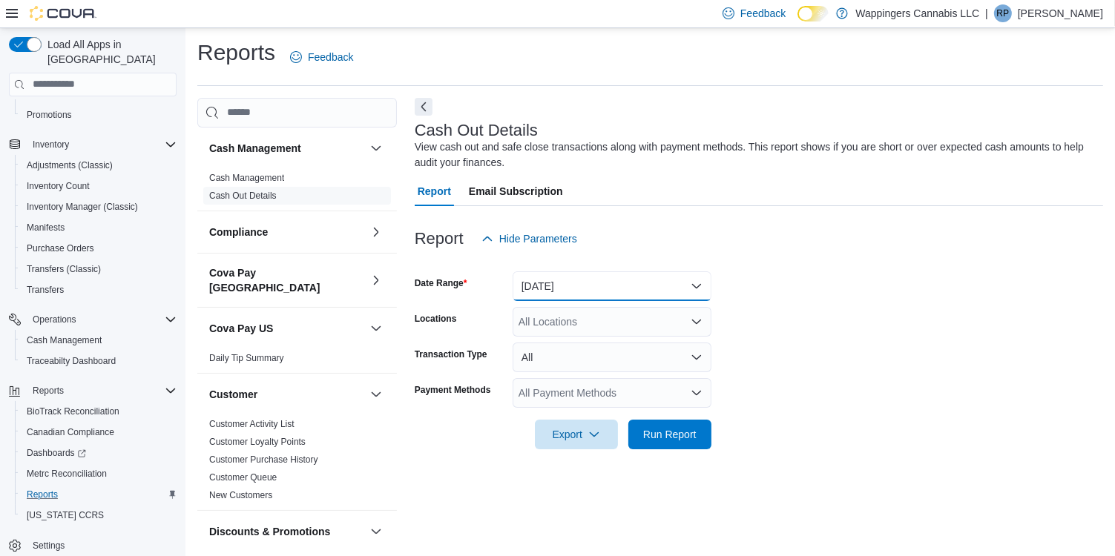
click at [690, 284] on button "[DATE]" at bounding box center [611, 286] width 199 height 30
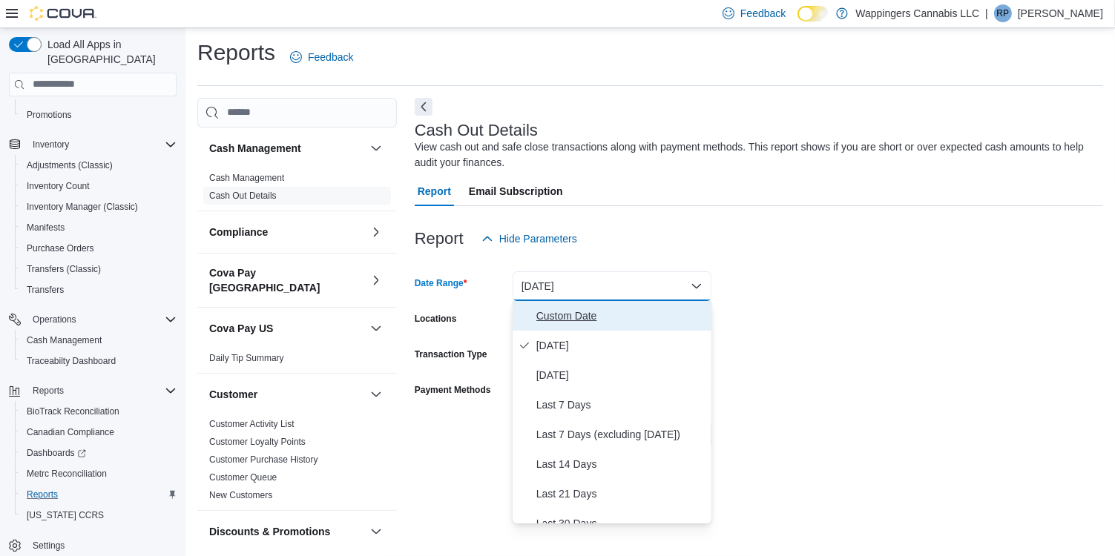
click at [603, 320] on span "Custom Date" at bounding box center [620, 316] width 169 height 18
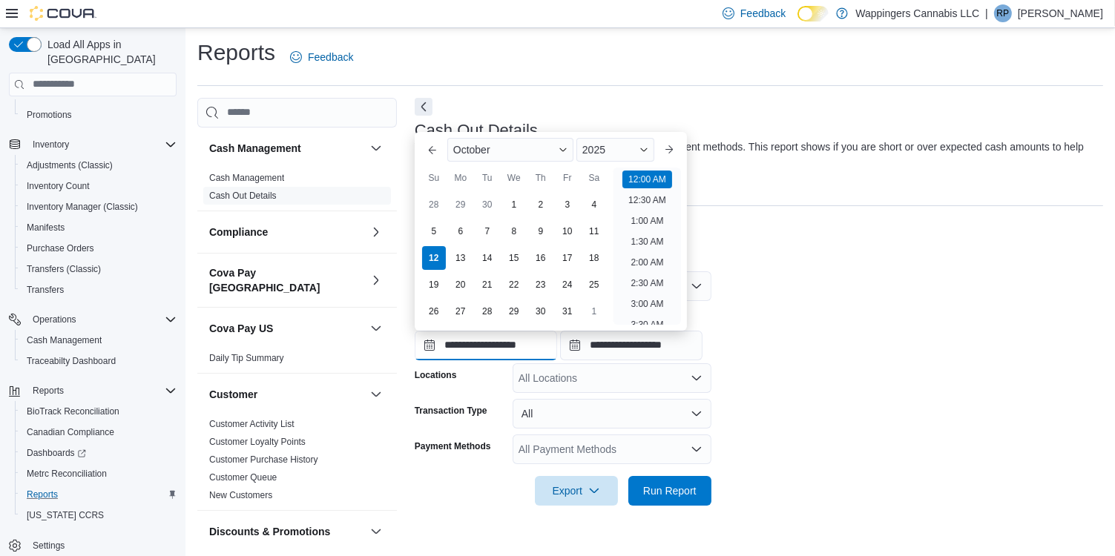
click at [427, 347] on input "**********" at bounding box center [486, 346] width 142 height 30
click at [449, 232] on div "6" at bounding box center [460, 231] width 26 height 26
type input "**********"
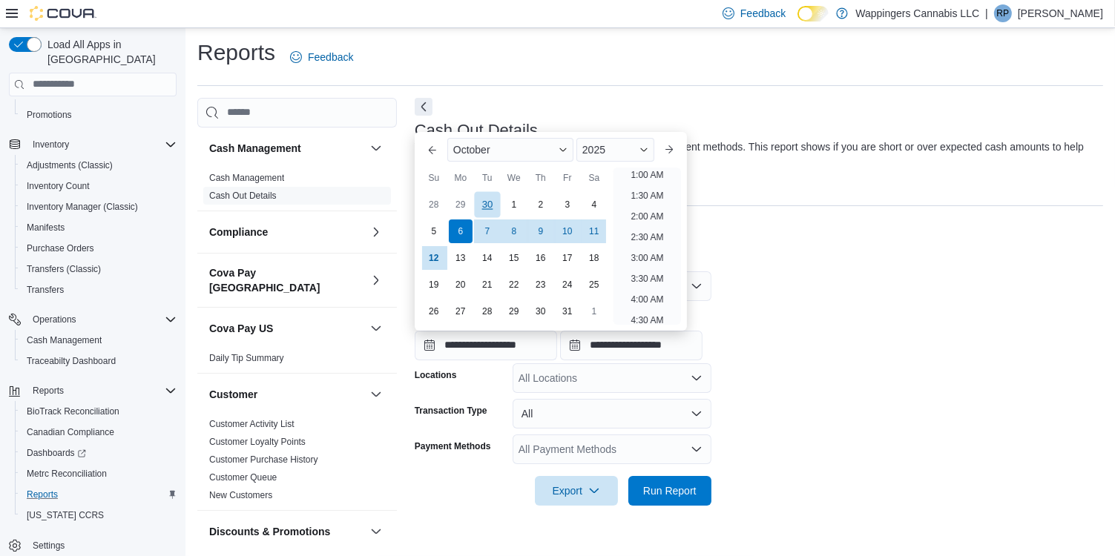
scroll to position [3, 0]
click at [857, 151] on div "View cash out and safe close transactions along with payment methods. This repo…" at bounding box center [755, 154] width 681 height 31
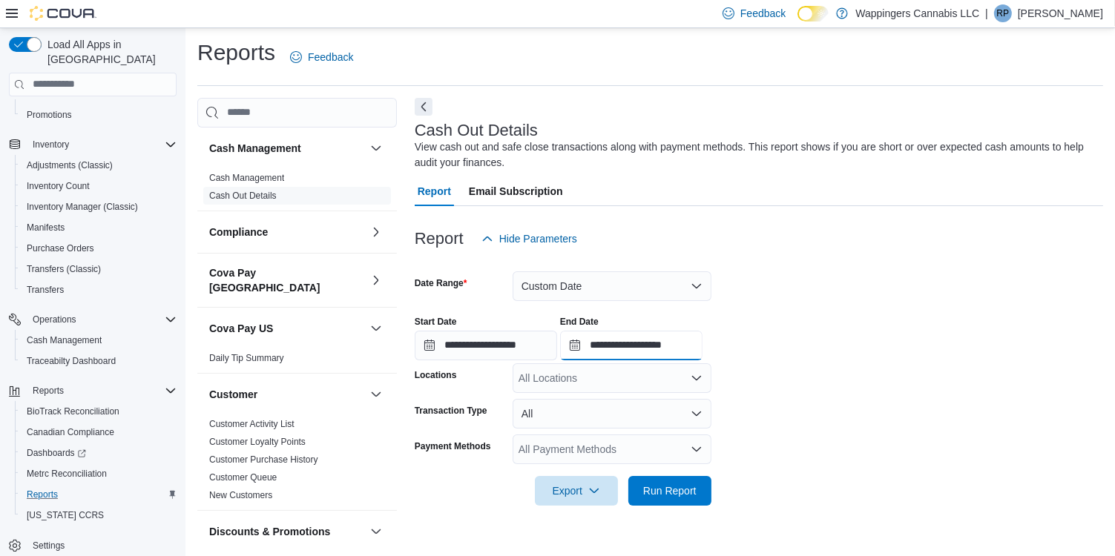
click at [590, 347] on input "**********" at bounding box center [631, 346] width 142 height 30
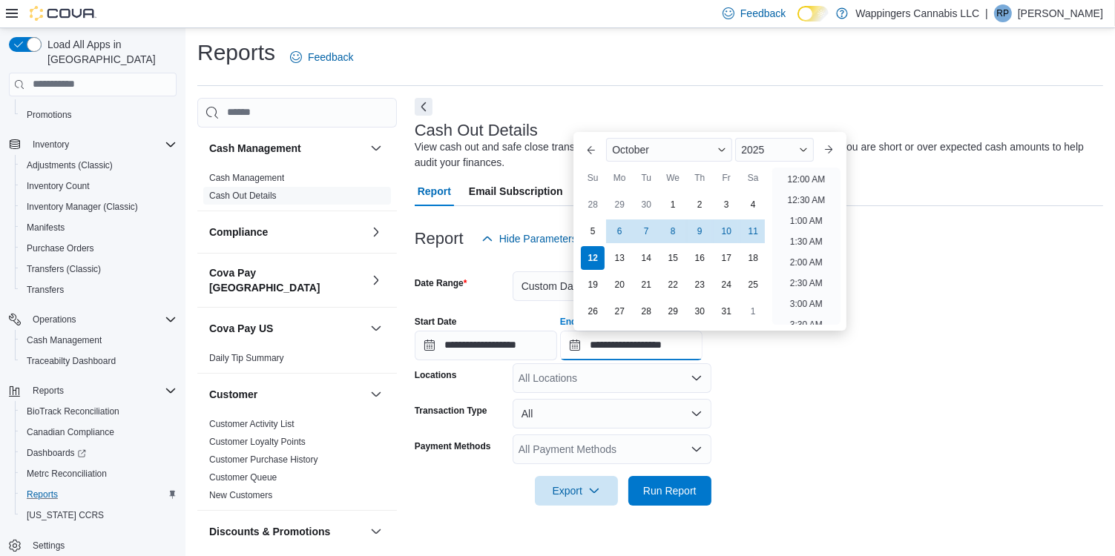
scroll to position [842, 0]
click at [756, 237] on div "11" at bounding box center [753, 231] width 26 height 26
type input "**********"
click at [920, 254] on div at bounding box center [759, 263] width 688 height 18
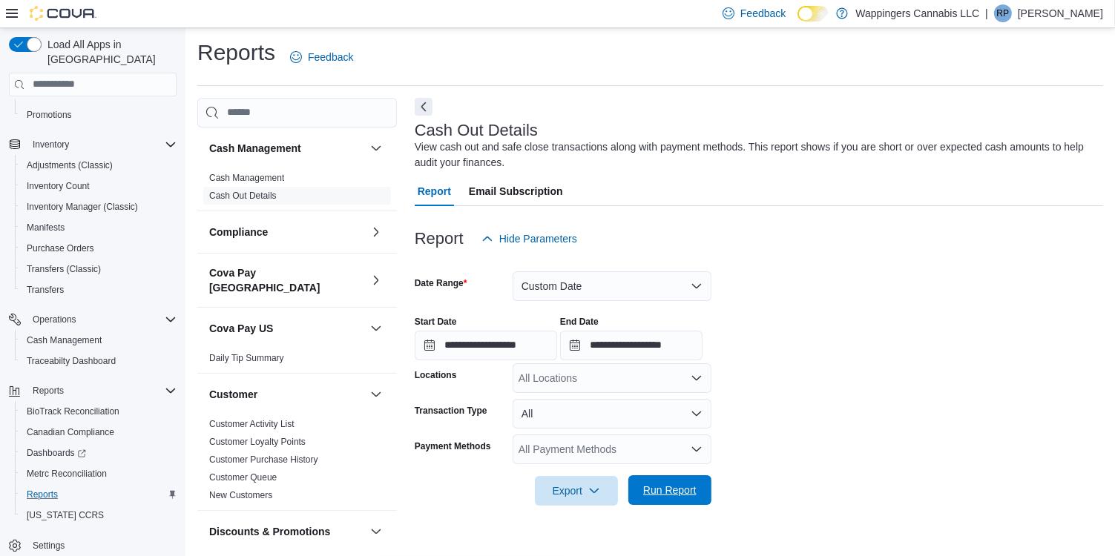
click at [668, 501] on span "Run Report" at bounding box center [669, 490] width 65 height 30
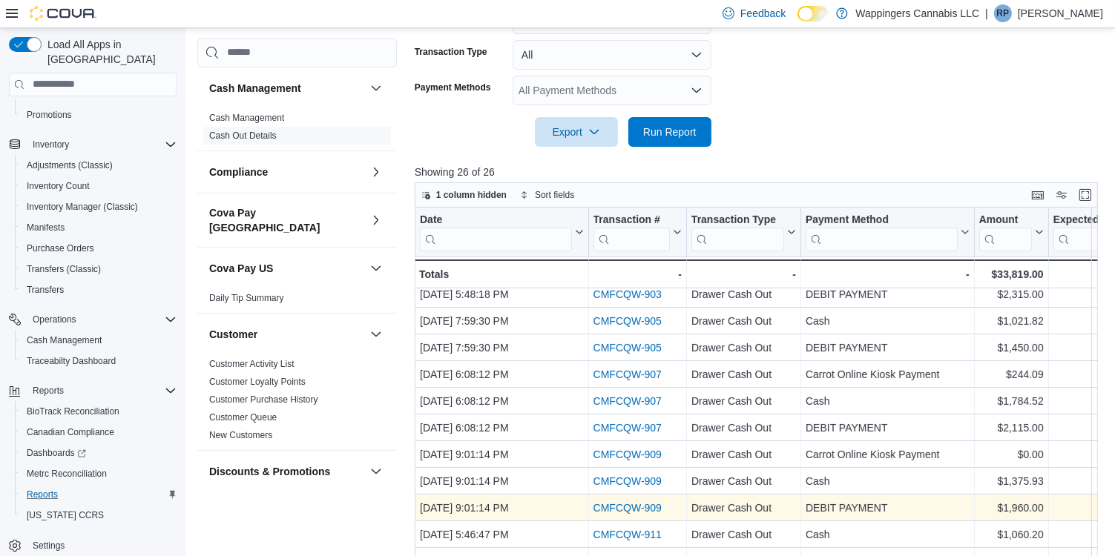
scroll to position [443, 0]
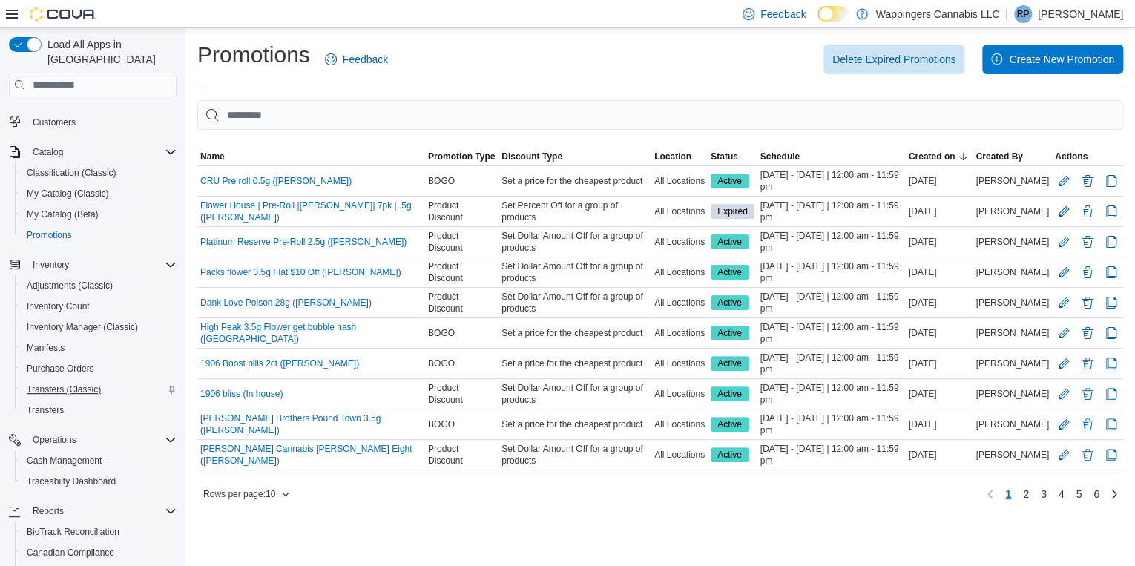
scroll to position [119, 0]
click at [57, 504] on span "Reports" at bounding box center [48, 510] width 31 height 12
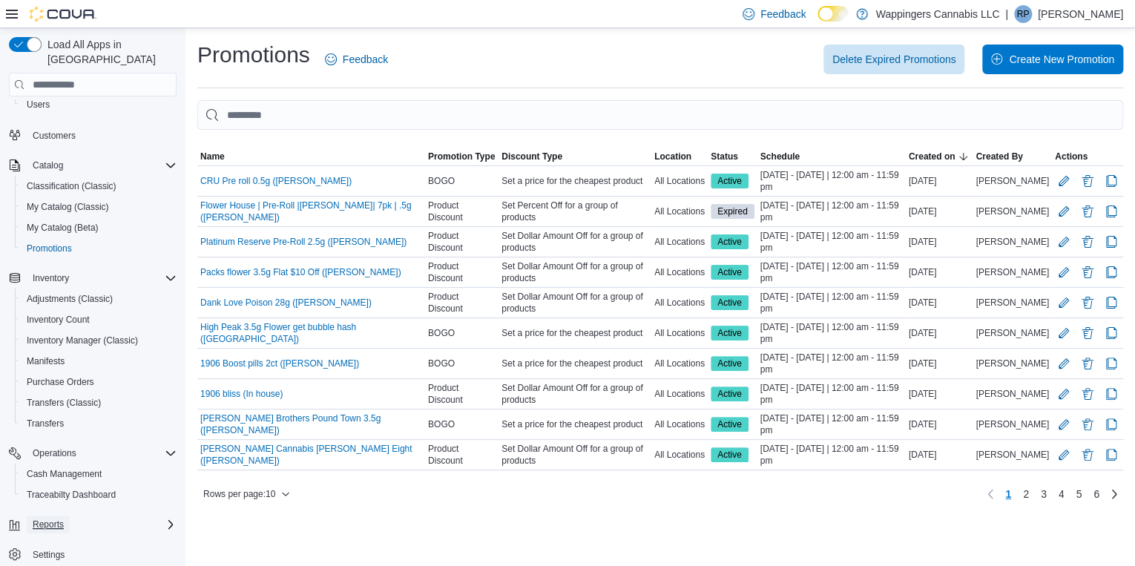
click at [55, 518] on span "Reports" at bounding box center [48, 524] width 31 height 12
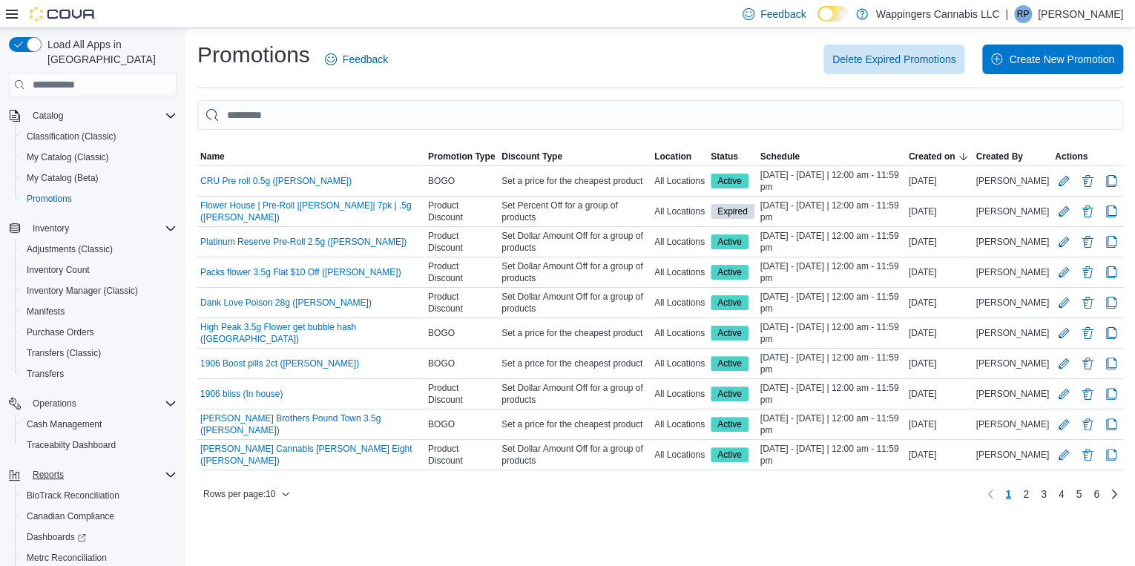
scroll to position [228, 0]
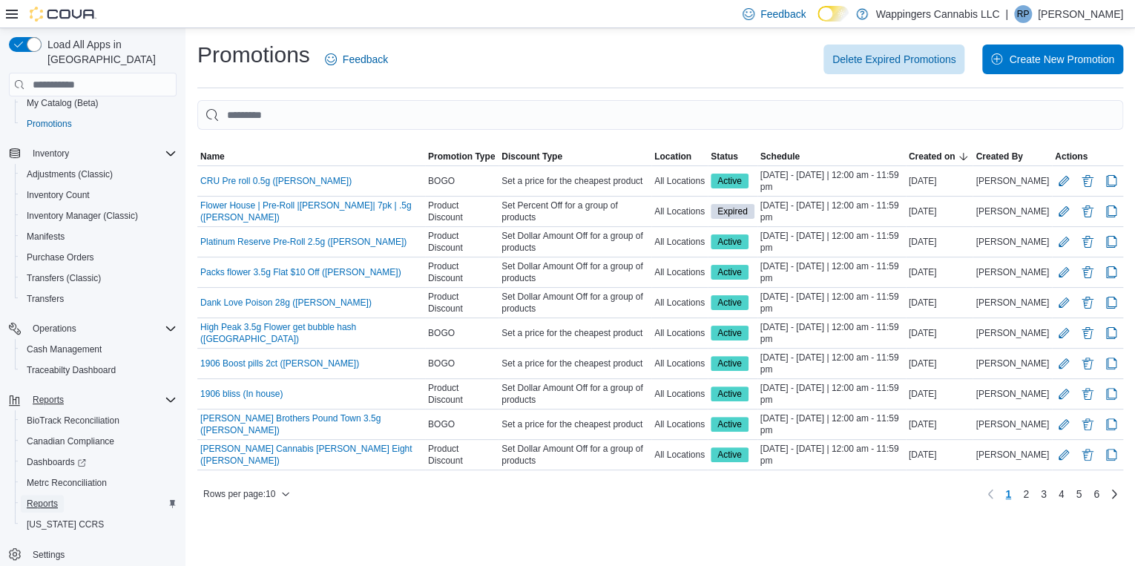
click at [39, 498] on span "Reports" at bounding box center [42, 504] width 31 height 12
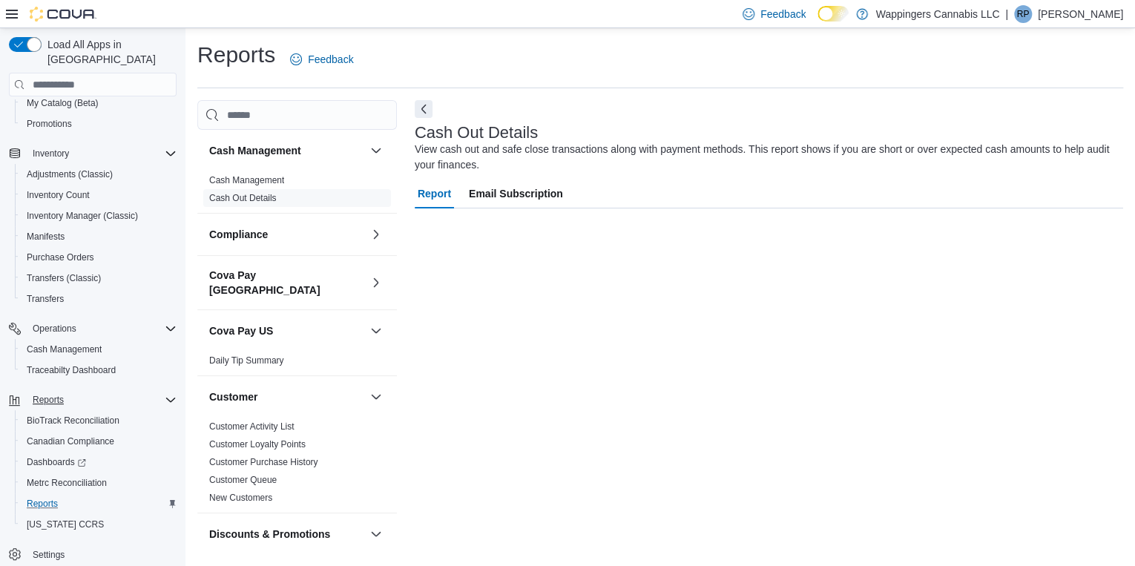
scroll to position [177, 0]
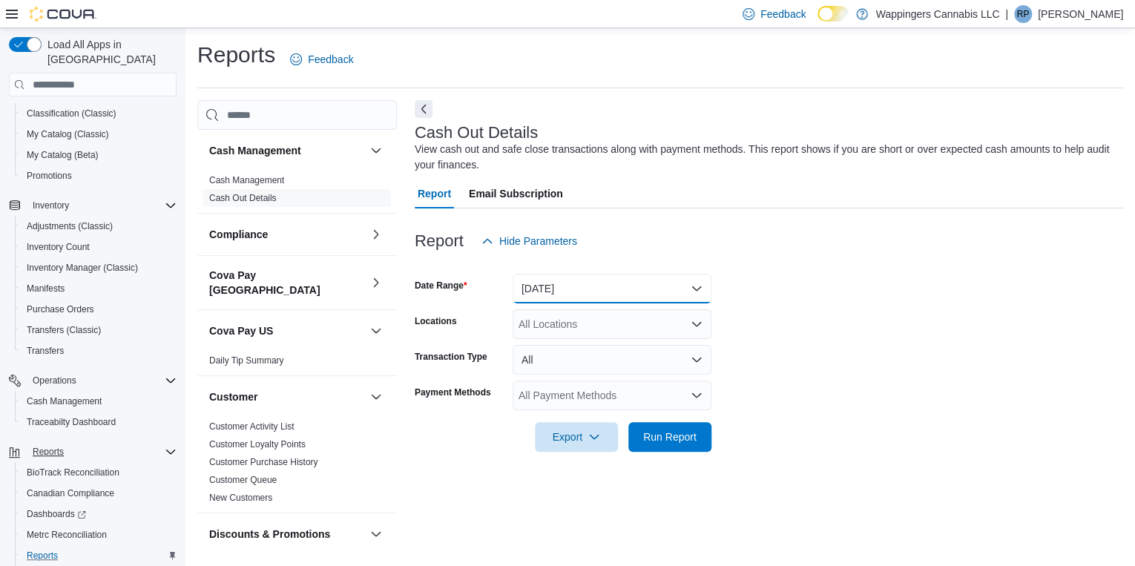
click at [659, 288] on button "Today" at bounding box center [611, 289] width 199 height 30
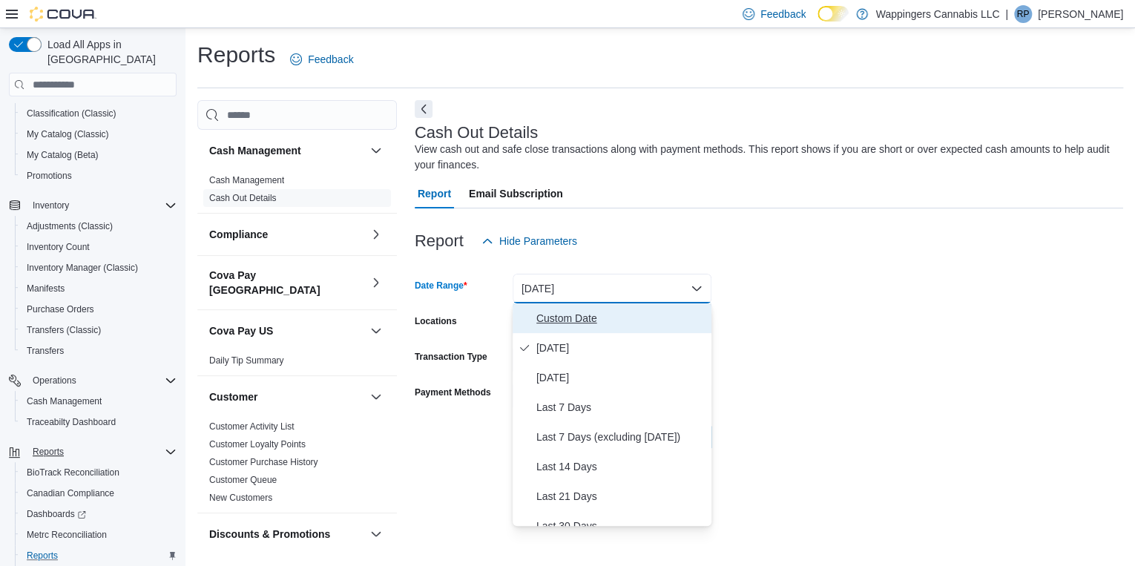
click at [564, 320] on span "Custom Date" at bounding box center [620, 318] width 169 height 18
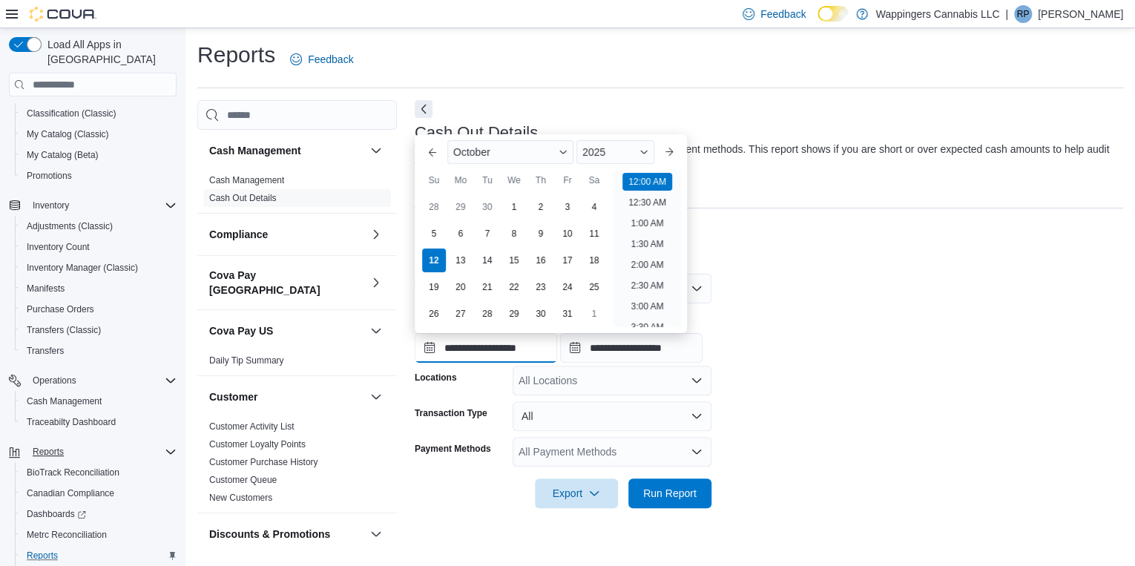
click at [427, 344] on input "**********" at bounding box center [486, 348] width 142 height 30
drag, startPoint x: 460, startPoint y: 237, endPoint x: 472, endPoint y: 237, distance: 12.6
click at [461, 237] on div "6" at bounding box center [460, 234] width 26 height 26
type input "**********"
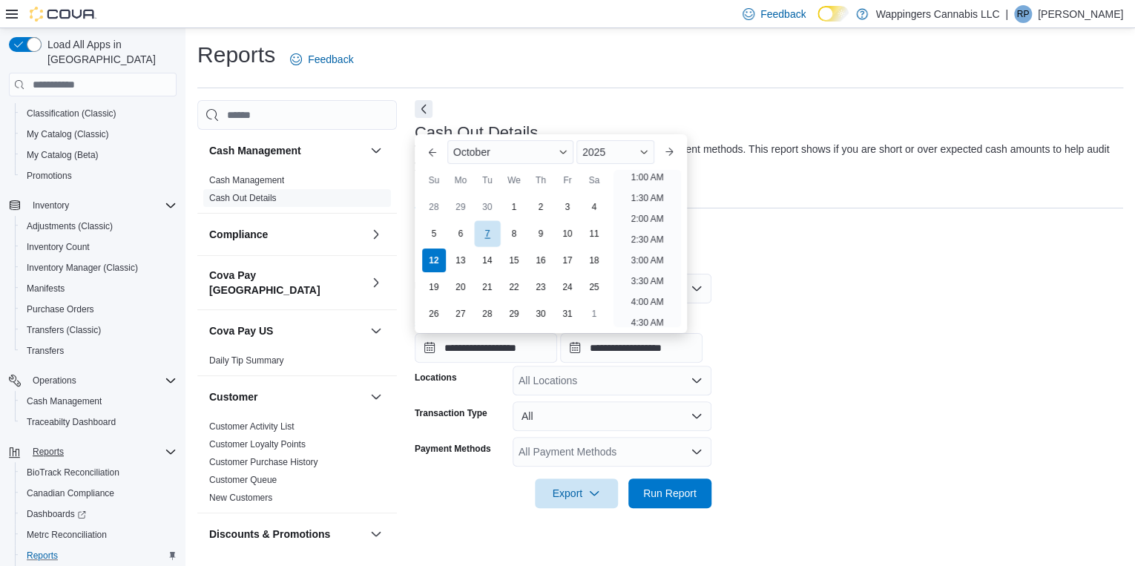
scroll to position [3, 0]
click at [854, 265] on div at bounding box center [769, 265] width 708 height 18
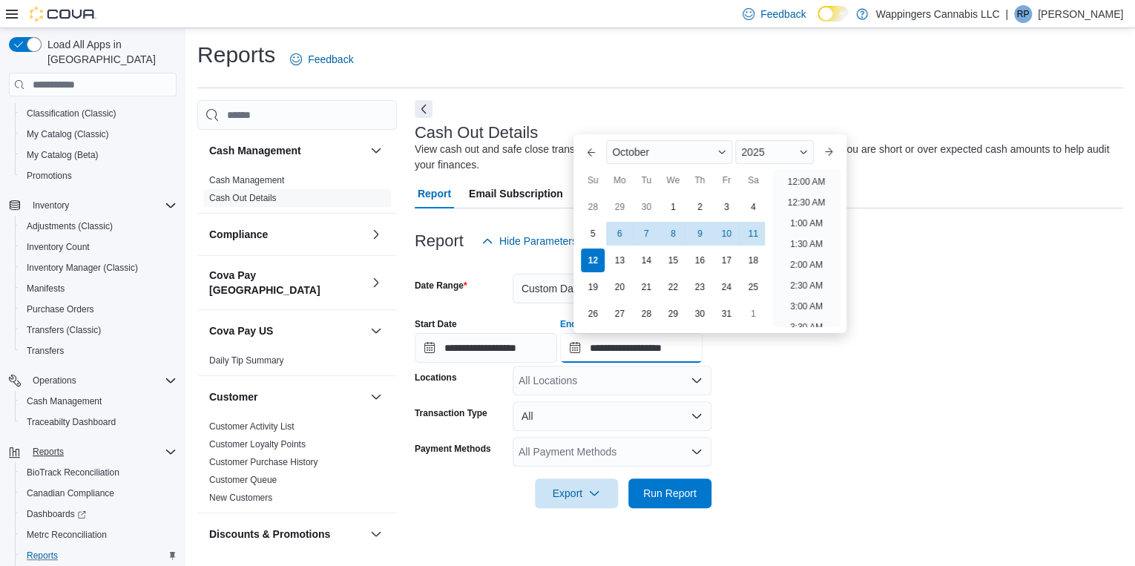
click at [593, 347] on input "**********" at bounding box center [631, 348] width 142 height 30
click at [611, 237] on div "6" at bounding box center [620, 234] width 26 height 26
type input "**********"
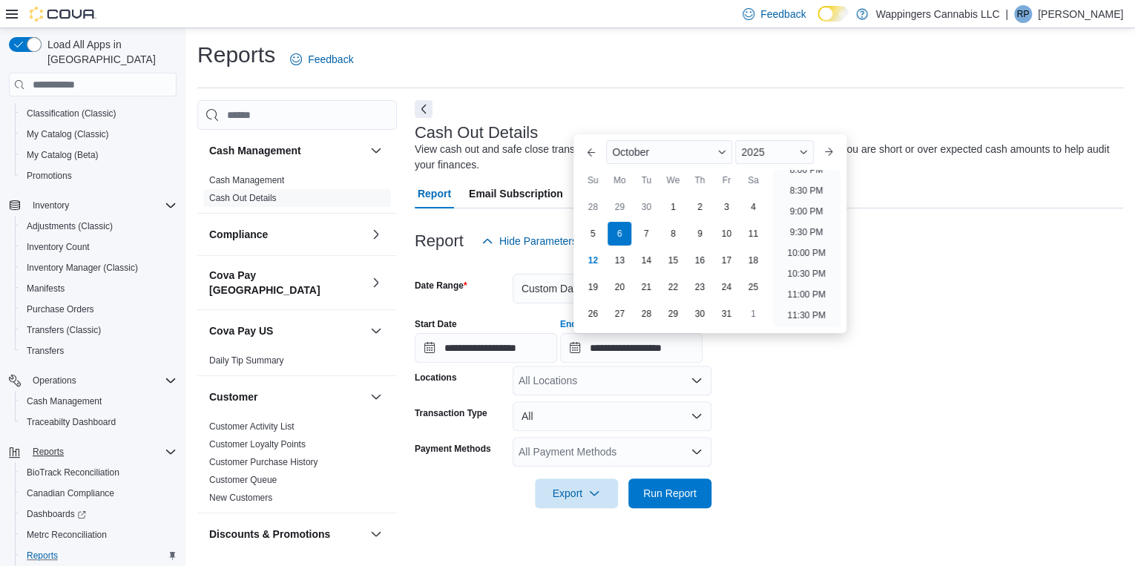
click at [983, 244] on div "Report Hide Parameters" at bounding box center [769, 241] width 708 height 30
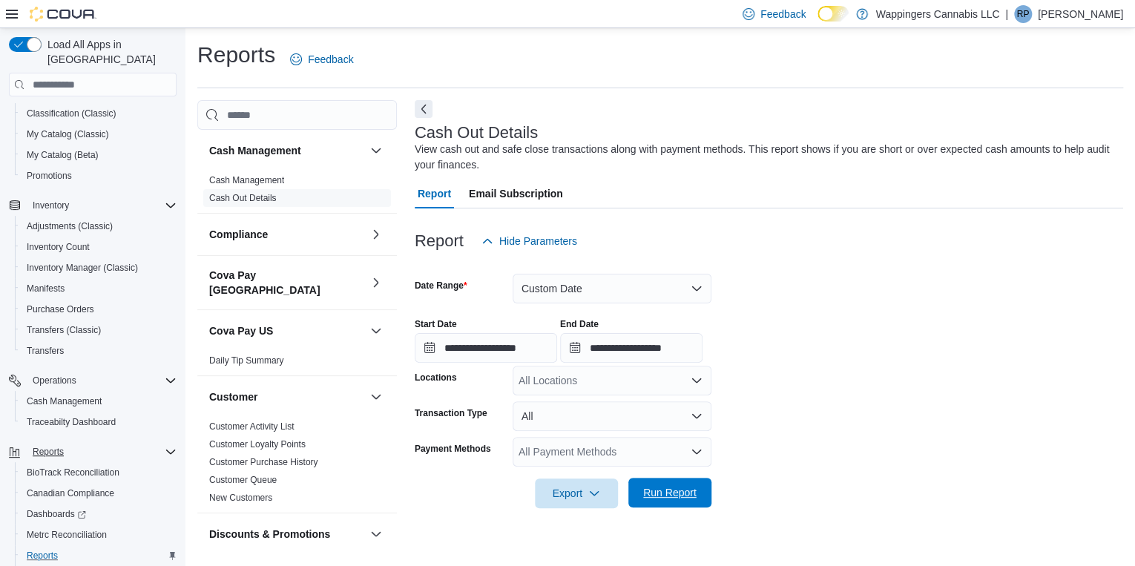
click at [702, 483] on span "Run Report" at bounding box center [669, 493] width 65 height 30
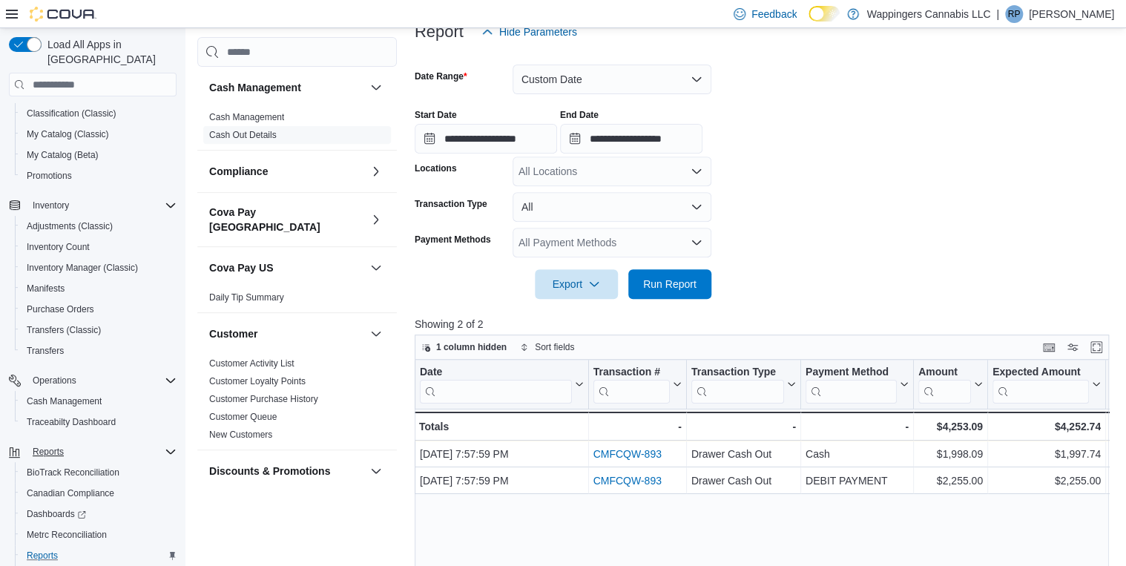
scroll to position [237, 0]
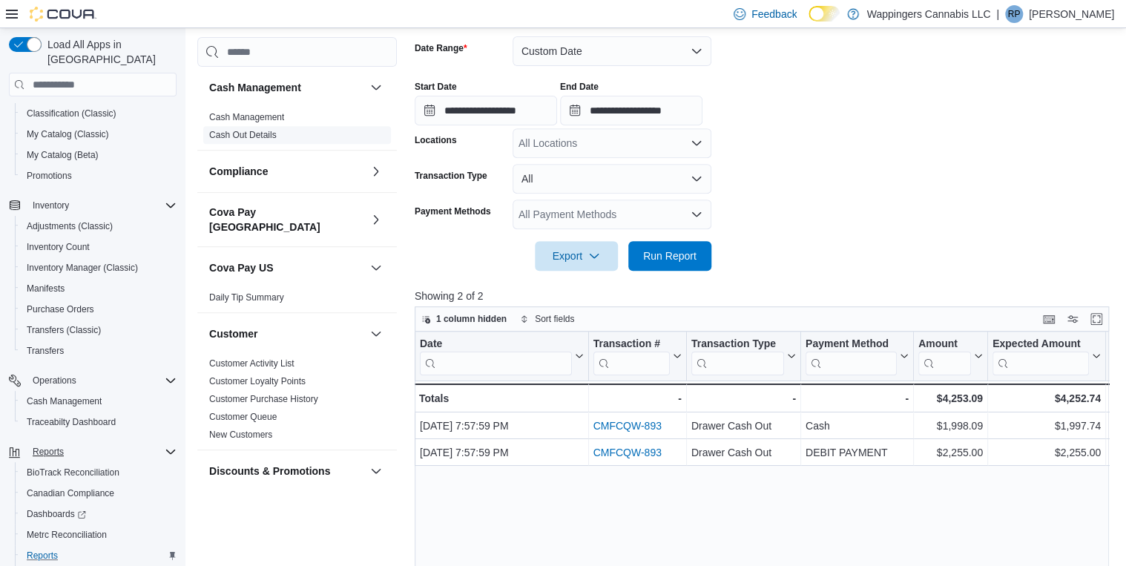
click at [241, 136] on link "Cash Out Details" at bounding box center [242, 135] width 67 height 10
click at [268, 136] on link "Cash Out Details" at bounding box center [242, 135] width 67 height 10
click at [245, 136] on link "Cash Out Details" at bounding box center [242, 135] width 67 height 10
click at [668, 261] on span "Run Report" at bounding box center [669, 255] width 53 height 15
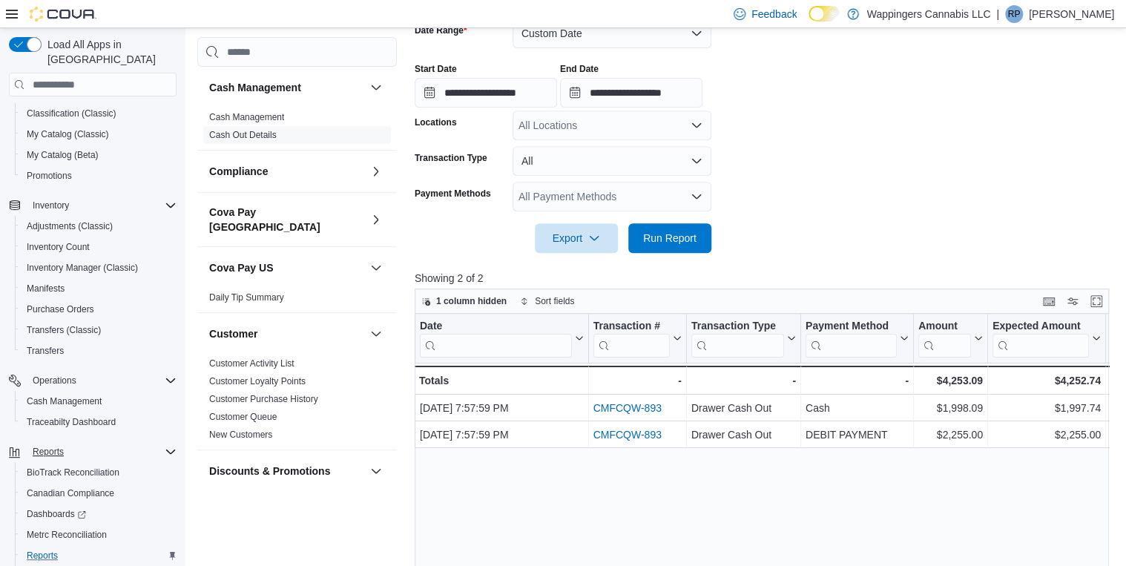
scroll to position [119, 0]
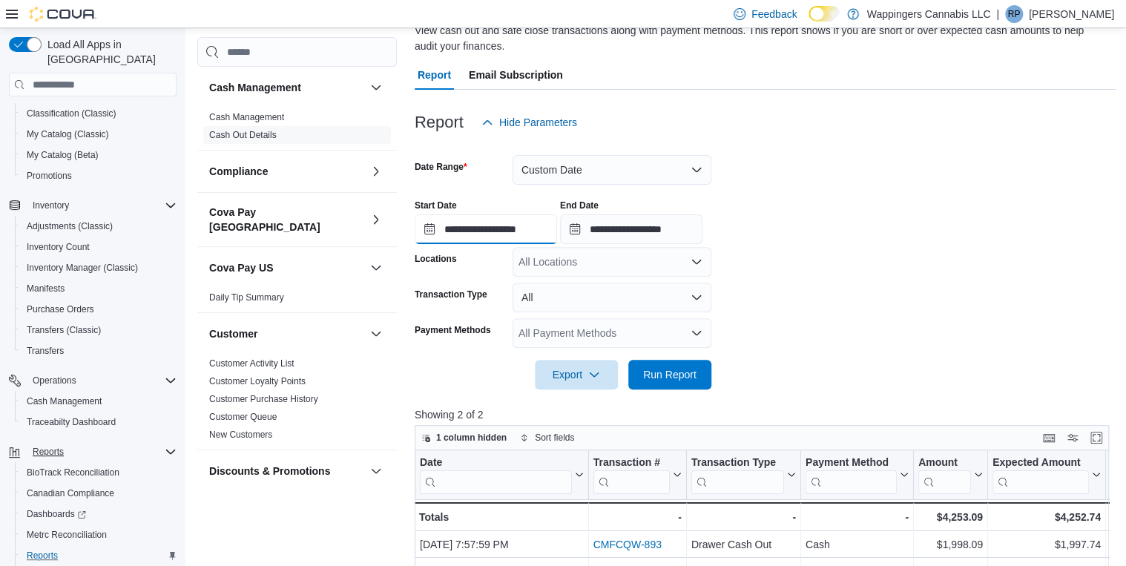
click at [431, 228] on input "**********" at bounding box center [486, 229] width 142 height 30
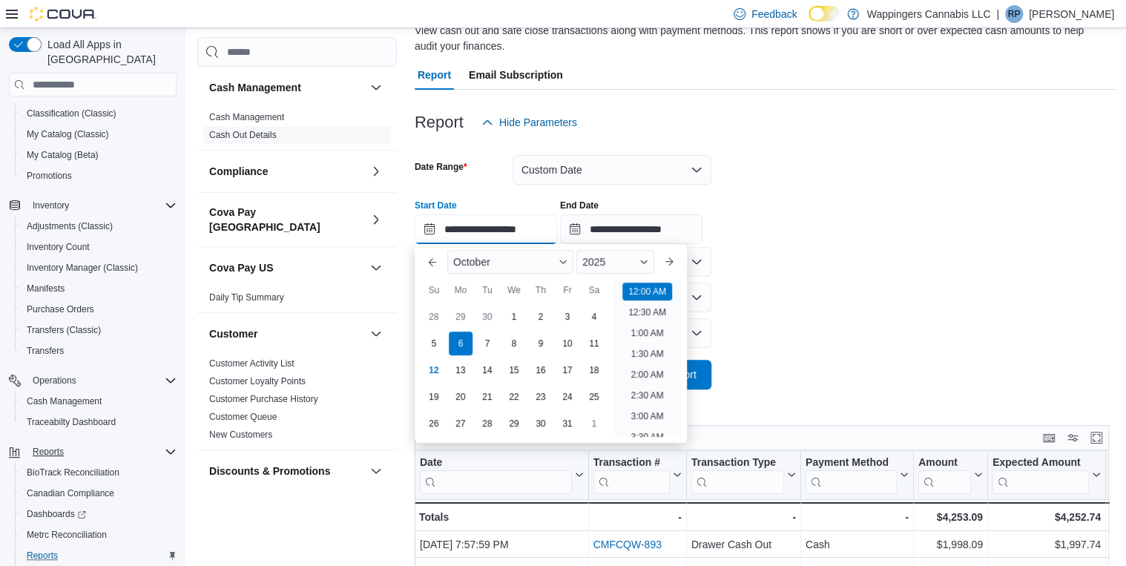
scroll to position [46, 0]
click at [487, 340] on div "7" at bounding box center [487, 344] width 26 height 26
type input "**********"
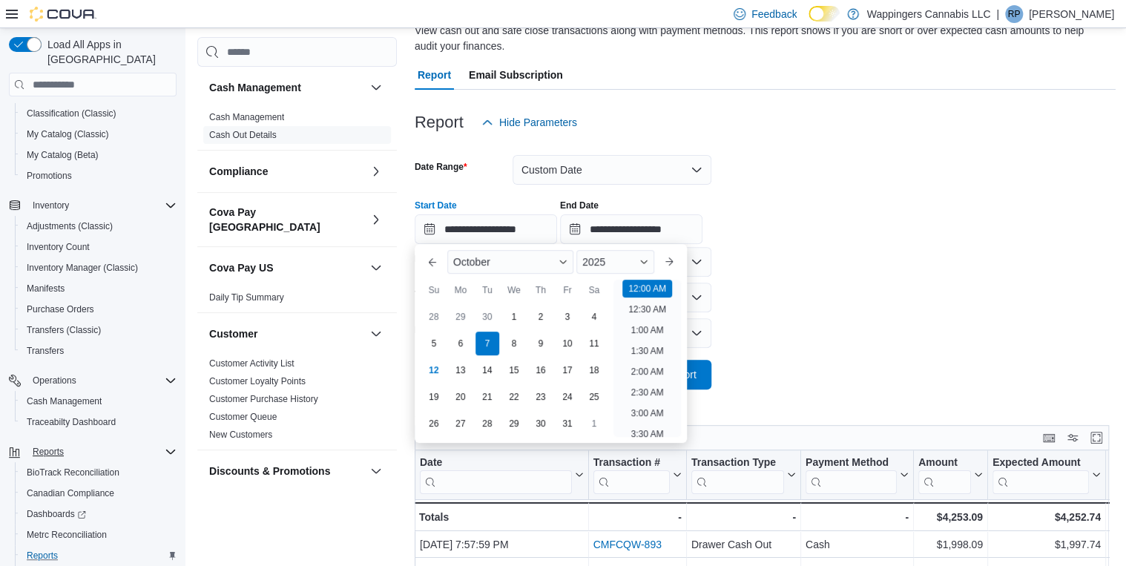
click at [899, 246] on div at bounding box center [765, 245] width 701 height 3
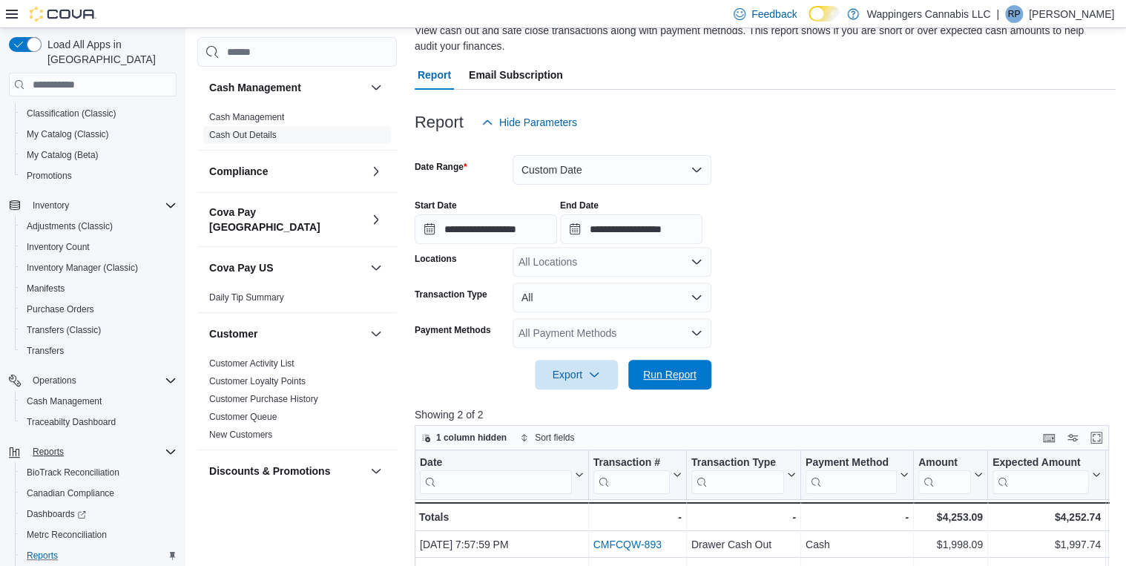
click at [679, 376] on span "Run Report" at bounding box center [669, 374] width 53 height 15
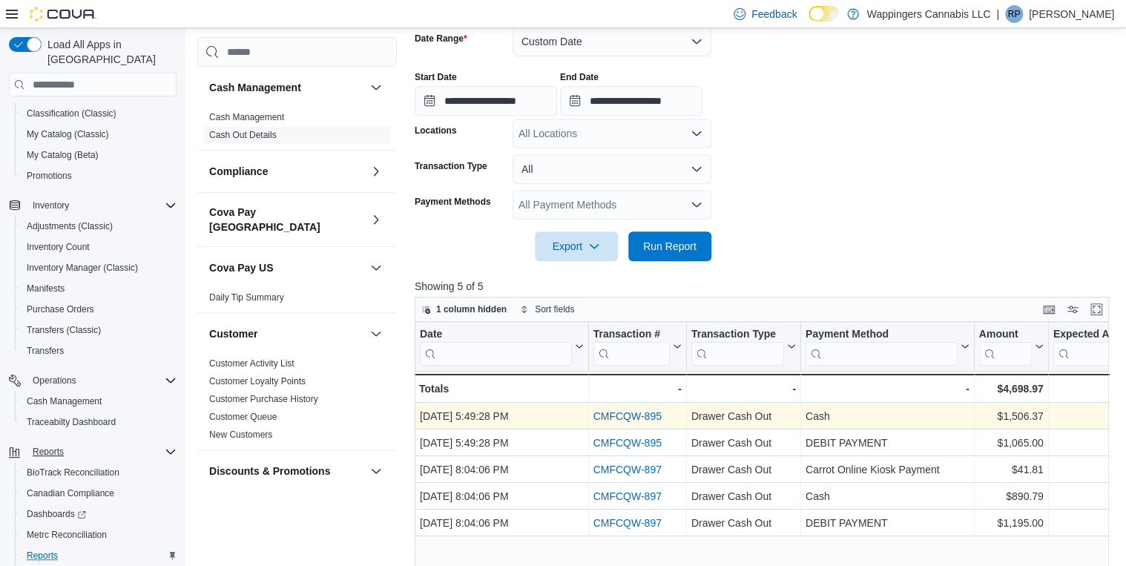
scroll to position [415, 0]
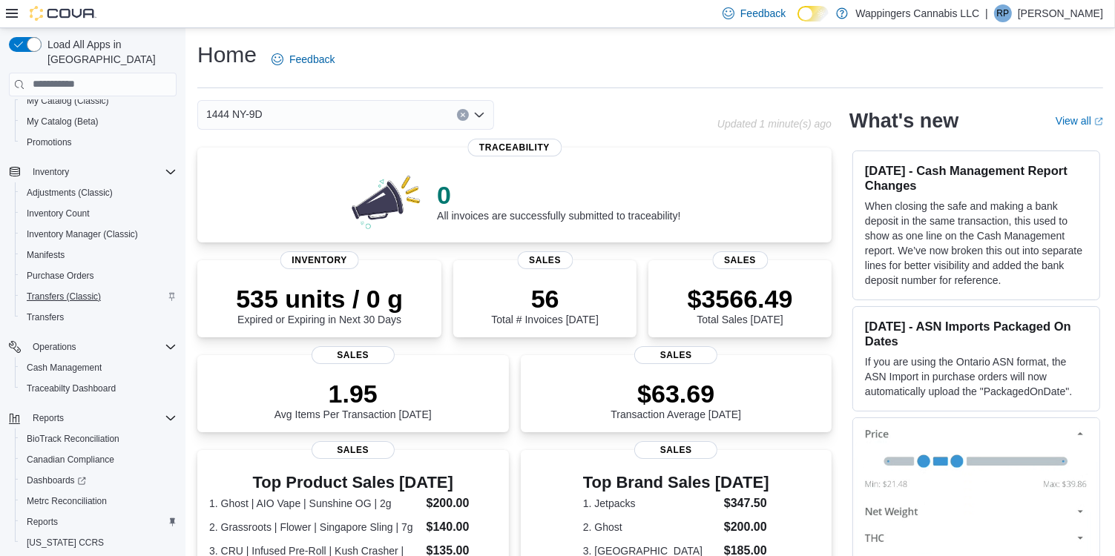
scroll to position [237, 0]
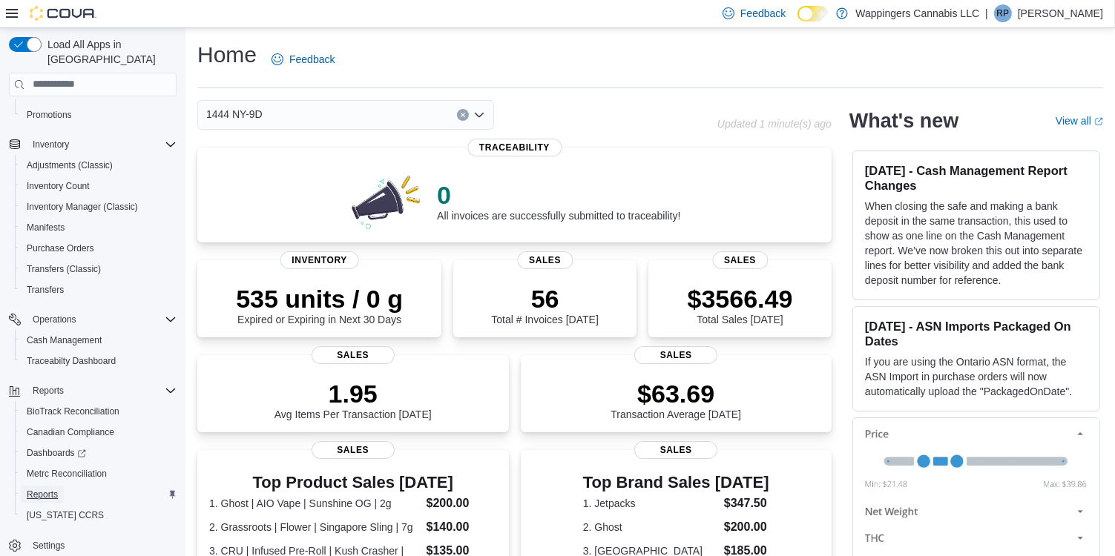
click at [36, 489] on span "Reports" at bounding box center [42, 495] width 31 height 12
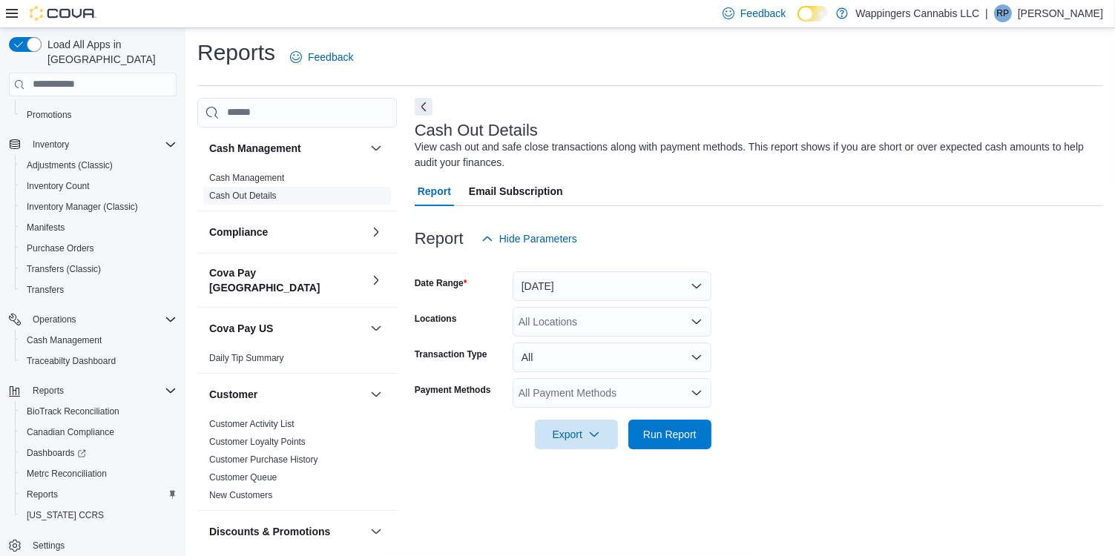
click at [248, 199] on link "Cash Out Details" at bounding box center [242, 196] width 67 height 10
click at [700, 286] on button "[DATE]" at bounding box center [611, 286] width 199 height 30
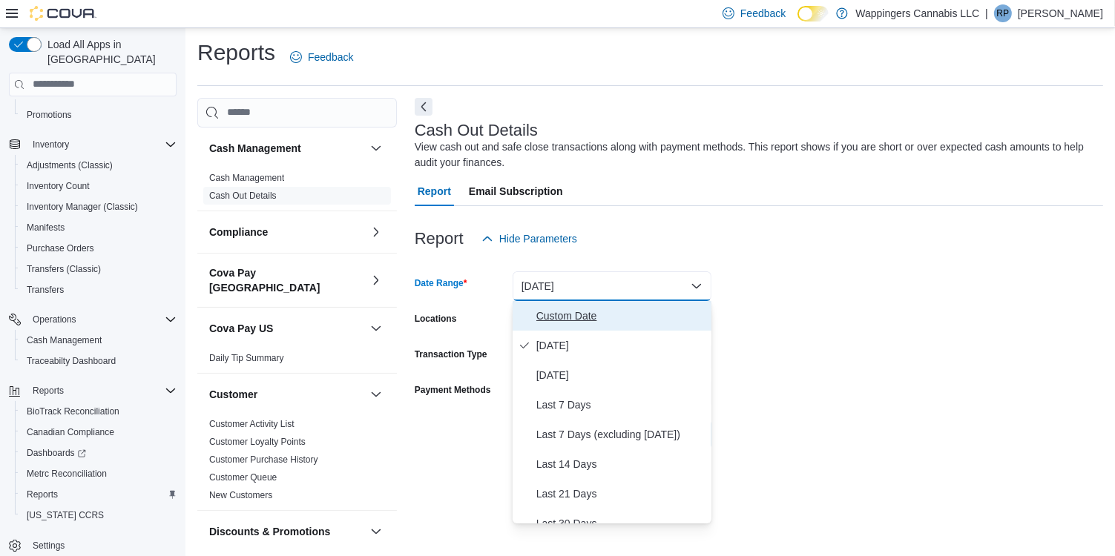
click at [593, 314] on span "Custom Date" at bounding box center [620, 316] width 169 height 18
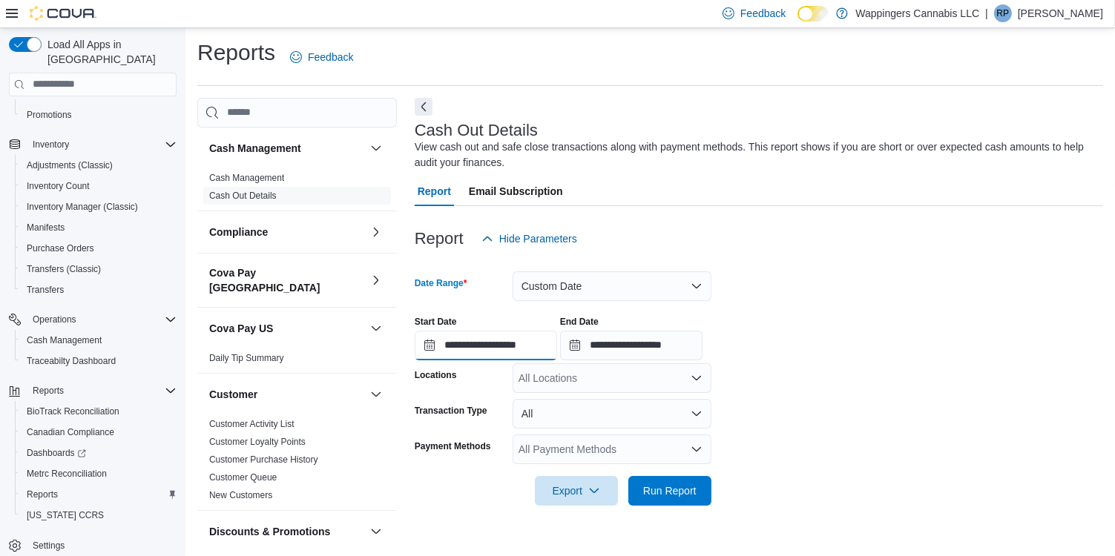
click at [428, 343] on input "**********" at bounding box center [486, 346] width 142 height 30
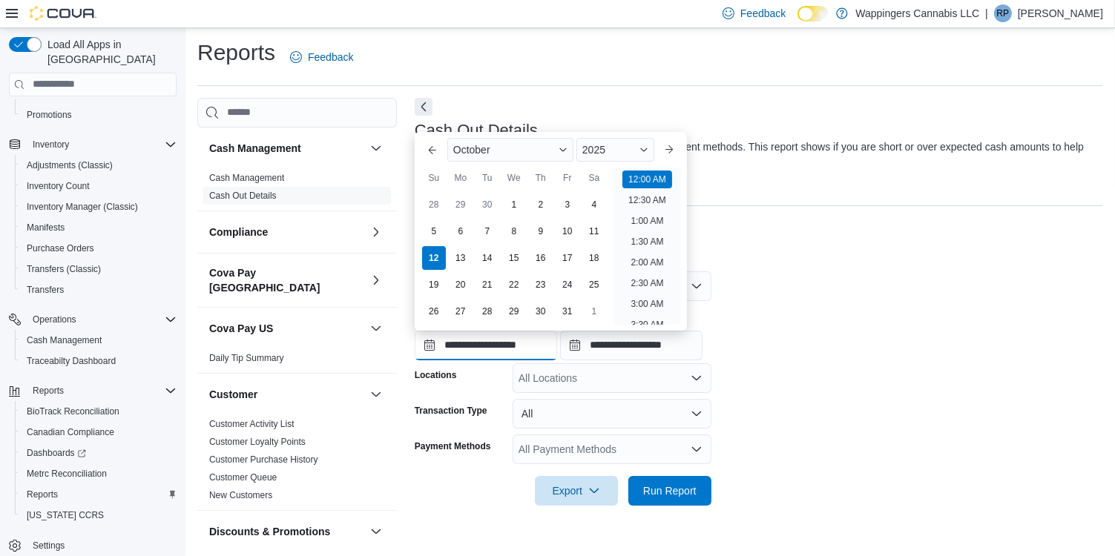
scroll to position [46, 0]
click at [492, 231] on div "7" at bounding box center [487, 231] width 26 height 26
type input "**********"
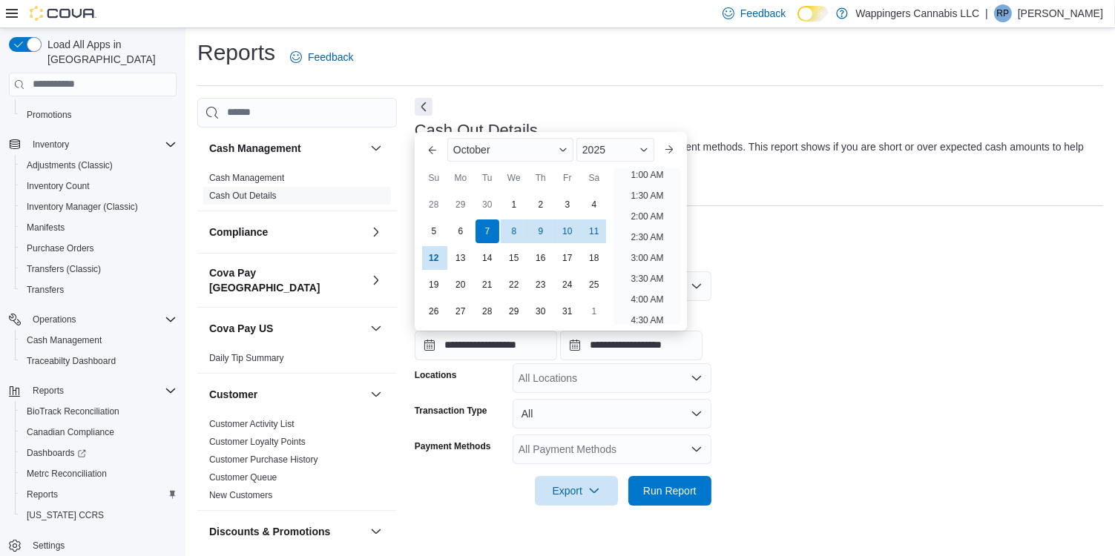
scroll to position [3, 0]
click at [848, 341] on div "**********" at bounding box center [759, 332] width 688 height 56
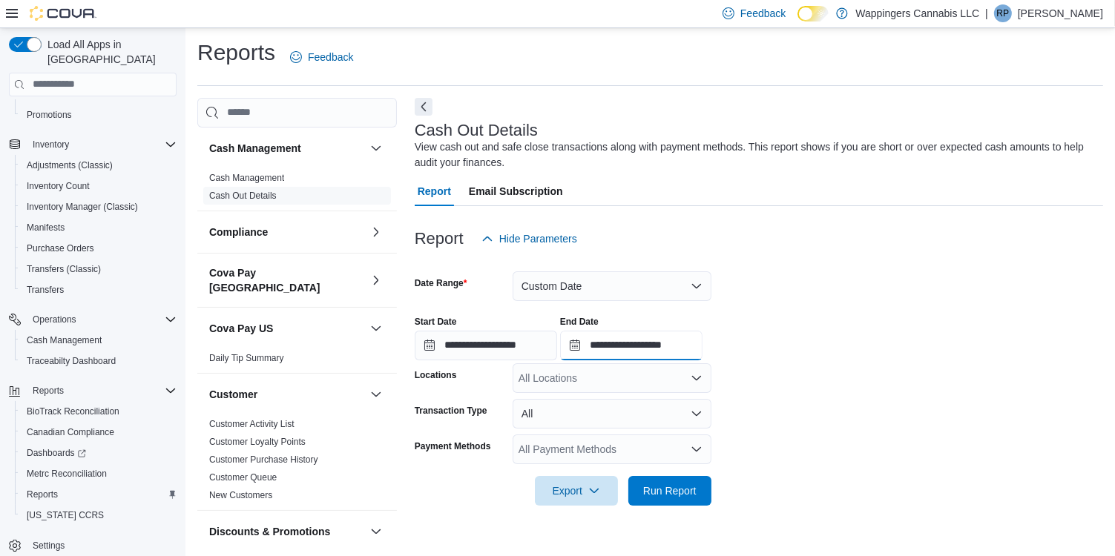
click at [590, 347] on input "**********" at bounding box center [631, 346] width 142 height 30
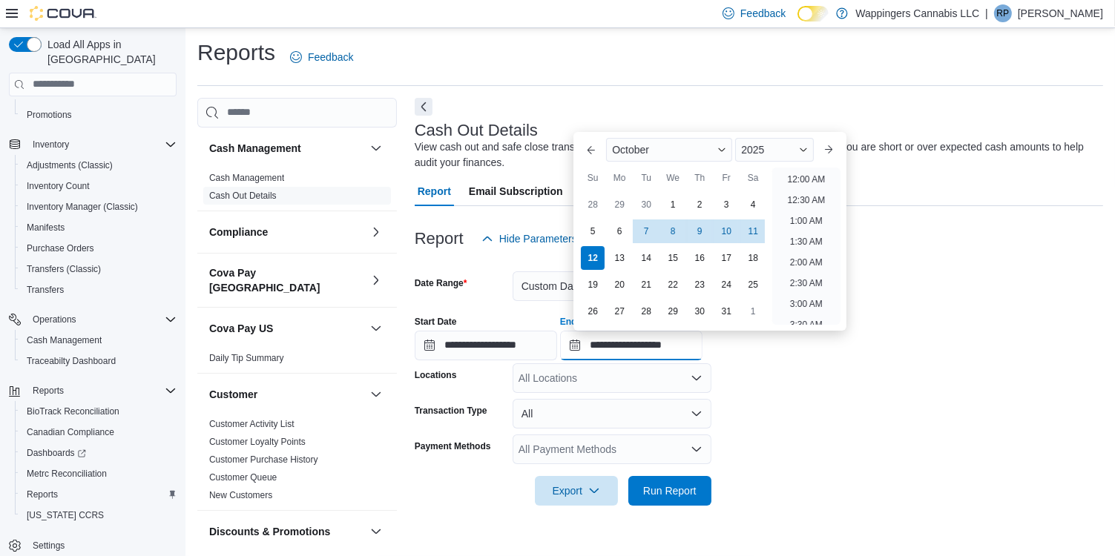
scroll to position [842, 0]
click at [648, 237] on div "7" at bounding box center [646, 231] width 26 height 26
type input "**********"
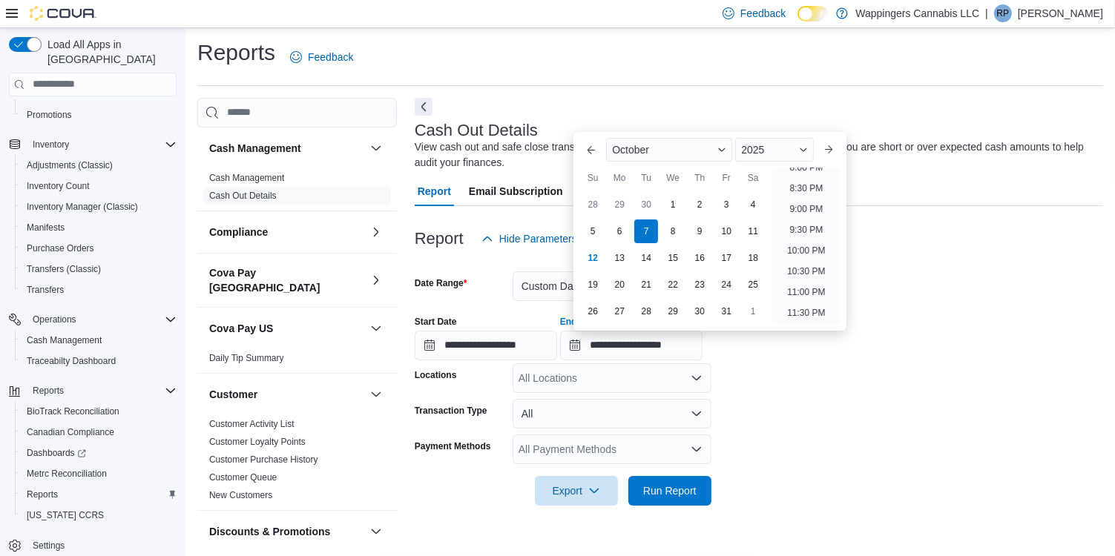
click at [976, 270] on div at bounding box center [759, 263] width 688 height 18
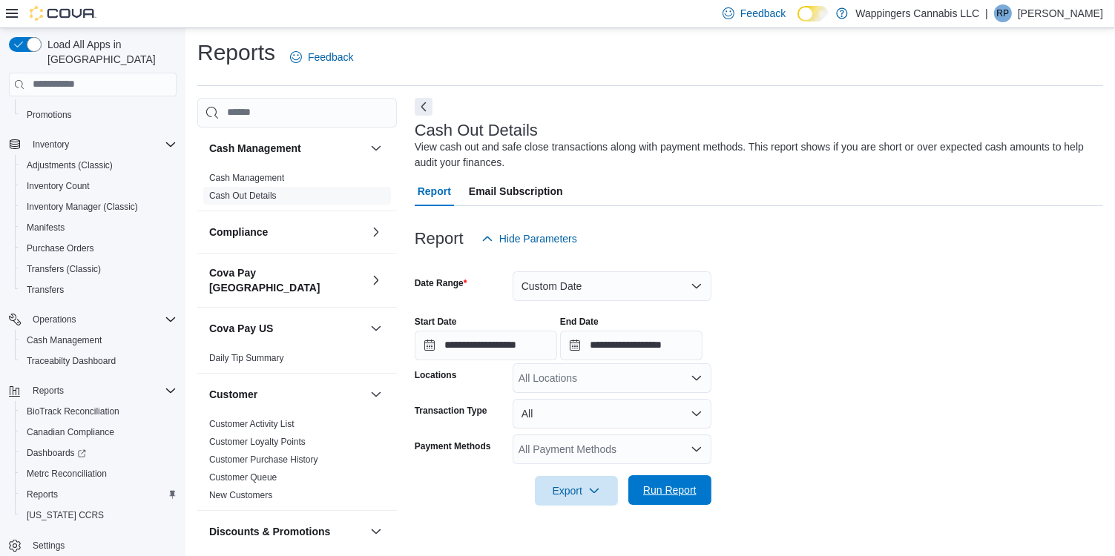
click at [676, 493] on span "Run Report" at bounding box center [669, 490] width 53 height 15
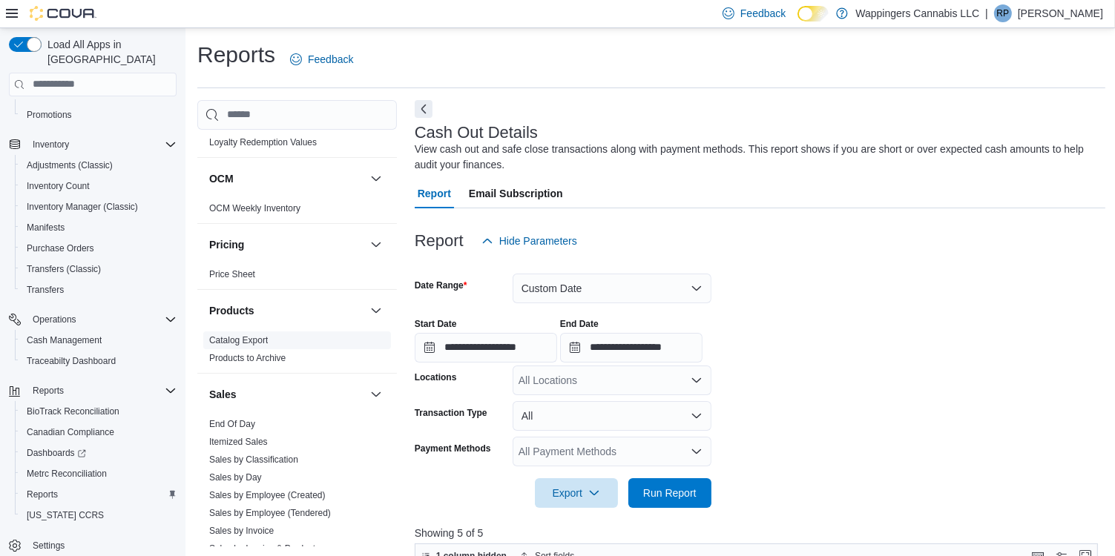
scroll to position [890, 0]
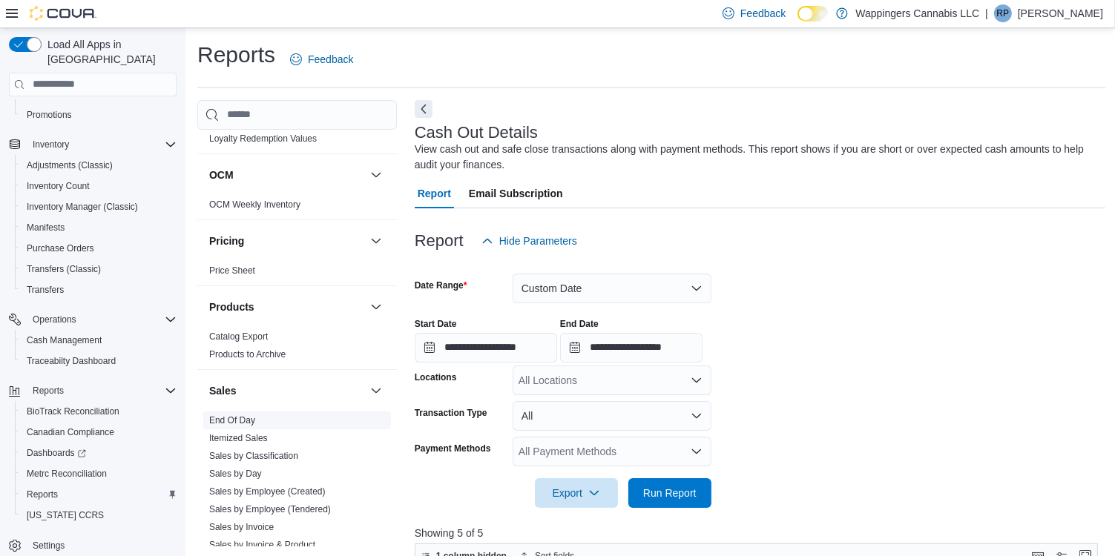
drag, startPoint x: 230, startPoint y: 409, endPoint x: 272, endPoint y: 398, distance: 43.7
click at [230, 415] on link "End Of Day" at bounding box center [232, 420] width 46 height 10
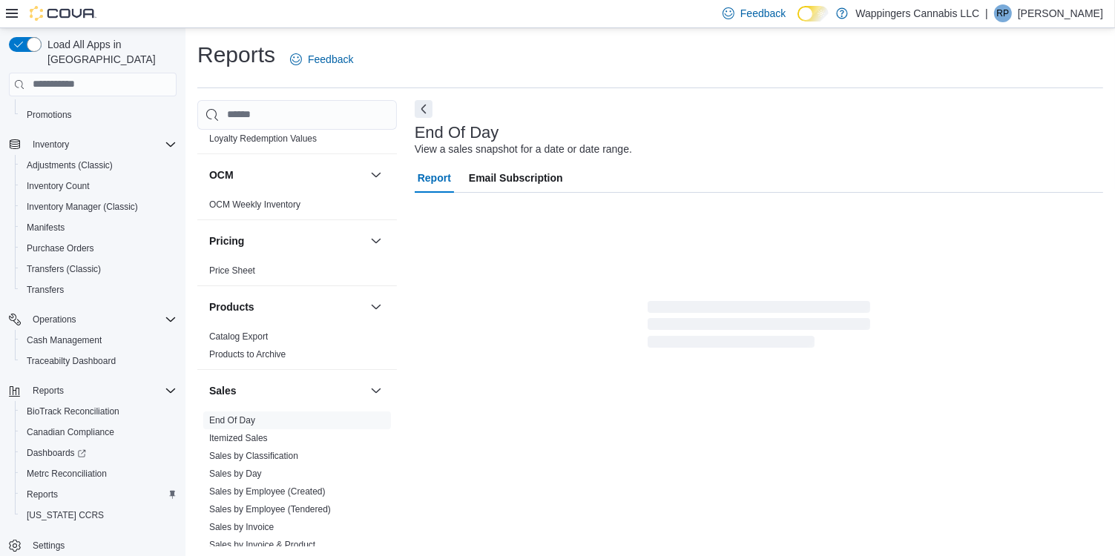
scroll to position [2, 0]
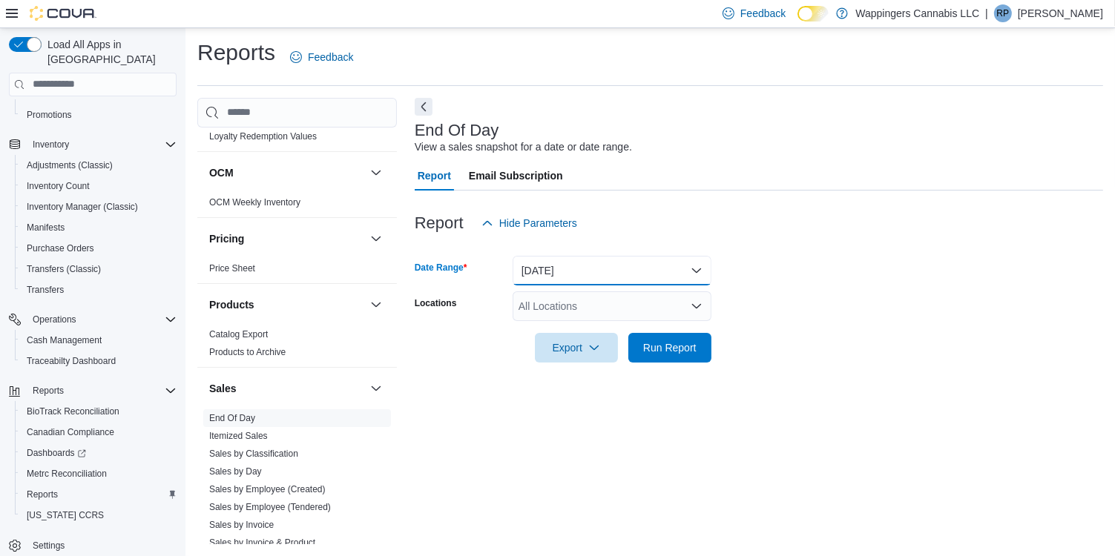
click at [693, 267] on button "[DATE]" at bounding box center [611, 271] width 199 height 30
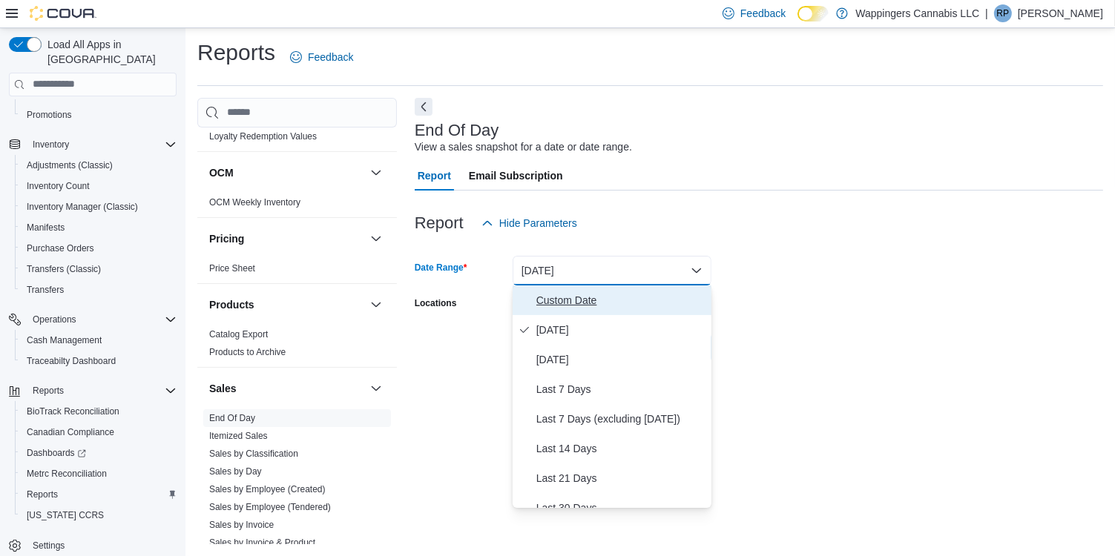
click at [552, 300] on span "Custom Date" at bounding box center [620, 300] width 169 height 18
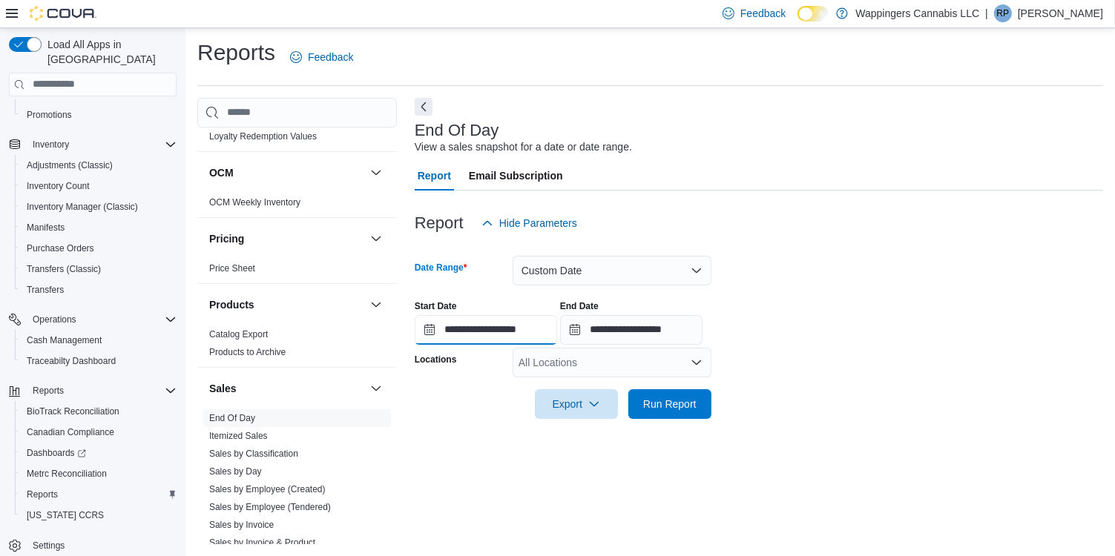
click at [426, 328] on input "**********" at bounding box center [486, 330] width 142 height 30
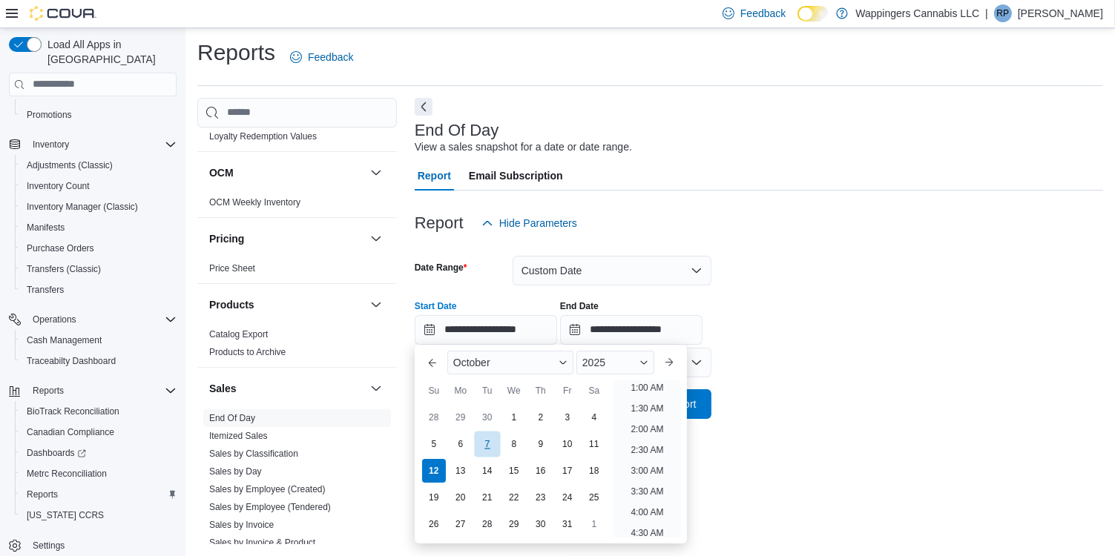
click at [498, 443] on div "7" at bounding box center [487, 444] width 26 height 26
type input "**********"
click at [971, 266] on form "**********" at bounding box center [759, 328] width 688 height 181
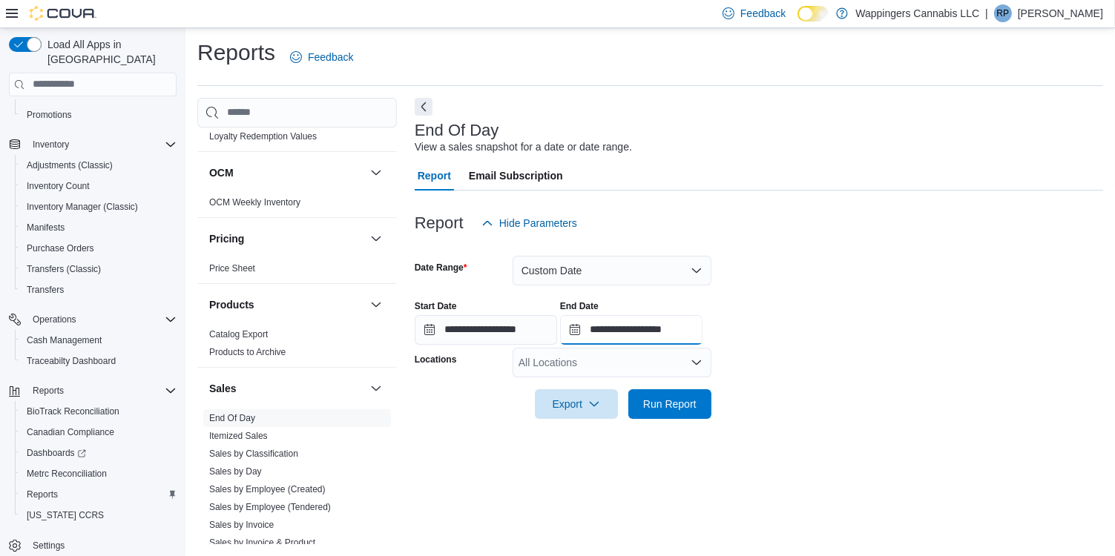
click at [581, 339] on input "**********" at bounding box center [631, 330] width 142 height 30
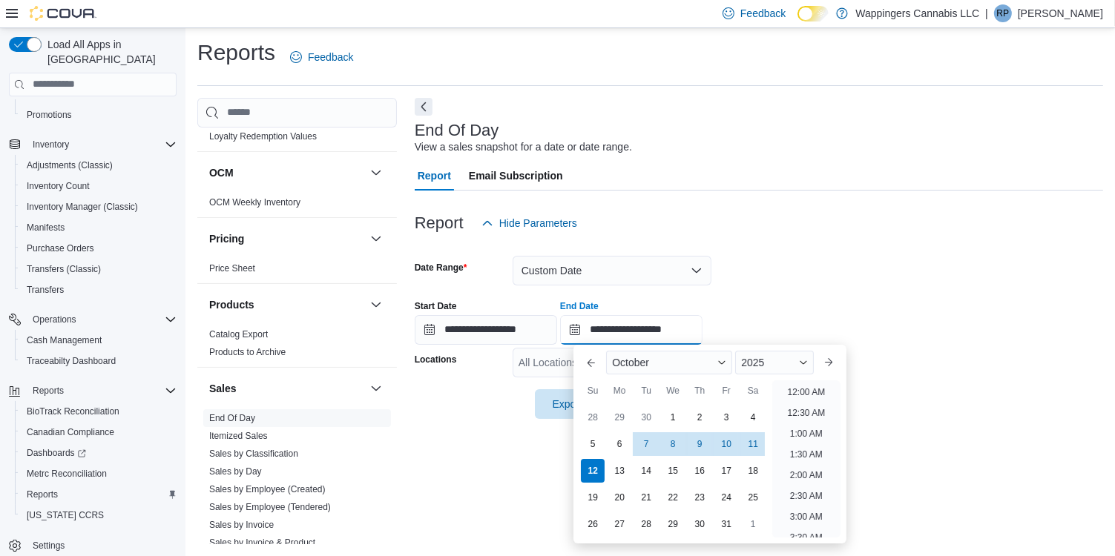
scroll to position [842, 0]
drag, startPoint x: 647, startPoint y: 443, endPoint x: 690, endPoint y: 403, distance: 59.3
click at [648, 443] on div "7" at bounding box center [646, 444] width 24 height 24
type input "**********"
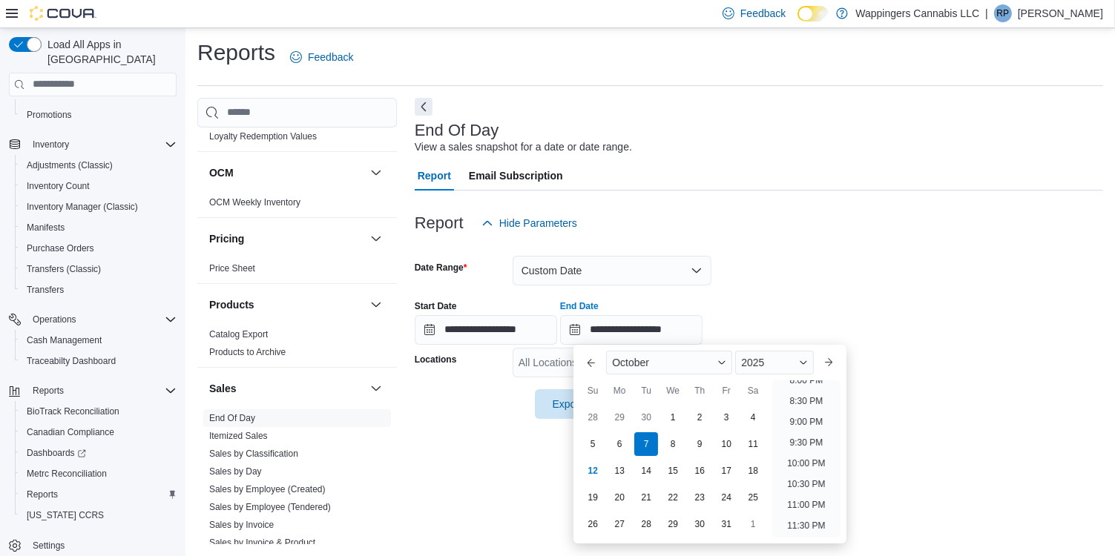
click at [1013, 237] on div "Report Hide Parameters" at bounding box center [759, 223] width 688 height 30
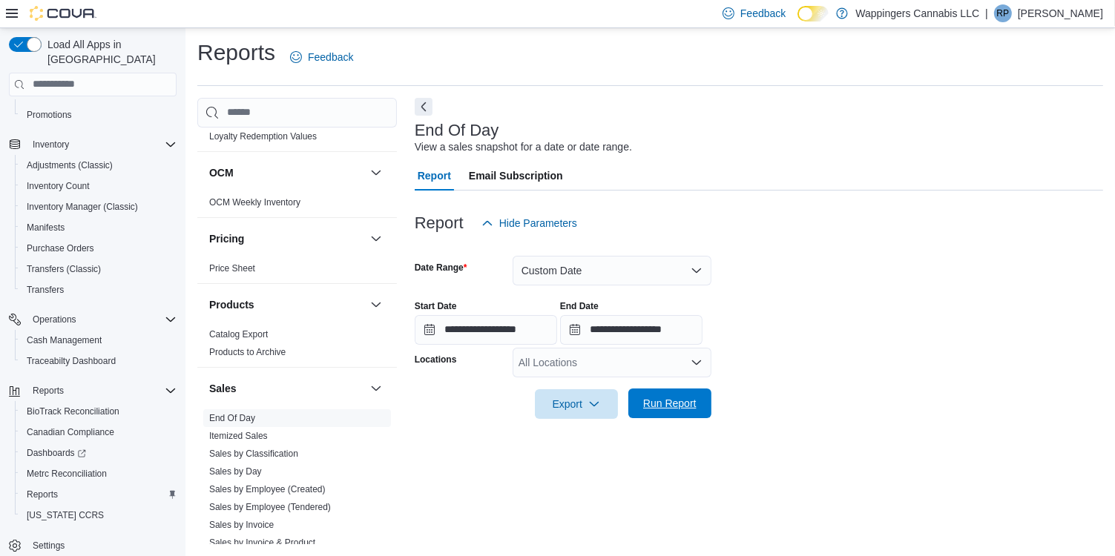
click at [685, 406] on span "Run Report" at bounding box center [669, 403] width 53 height 15
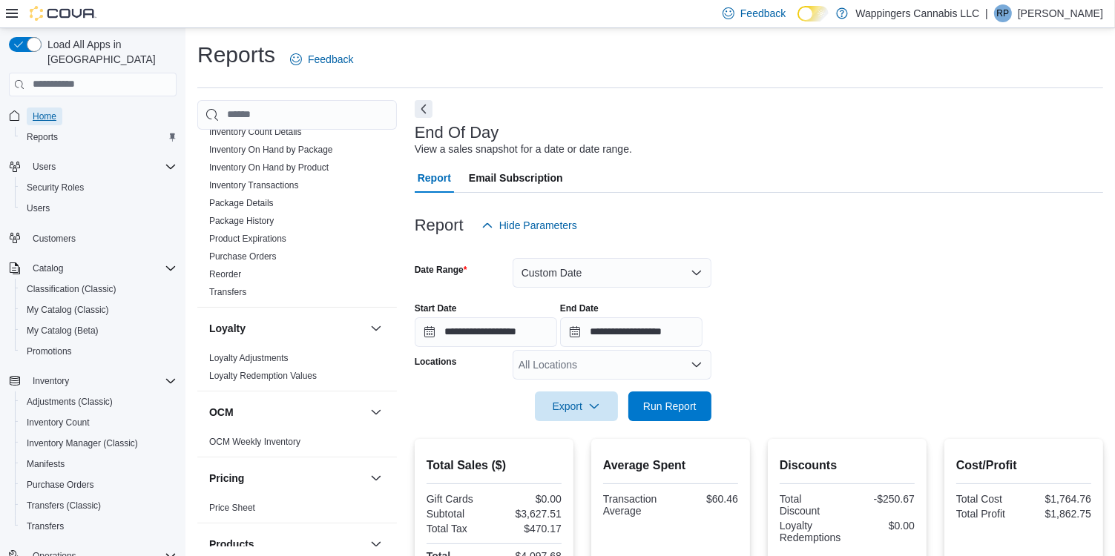
drag, startPoint x: 53, startPoint y: 103, endPoint x: 96, endPoint y: 100, distance: 43.1
click at [53, 111] on span "Home" at bounding box center [45, 117] width 24 height 12
